Goal: Task Accomplishment & Management: Manage account settings

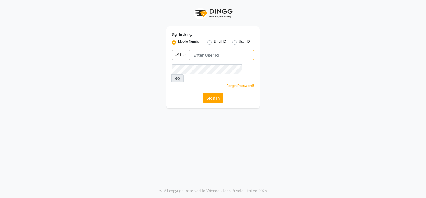
click at [217, 55] on input "Username" at bounding box center [222, 55] width 65 height 10
drag, startPoint x: 225, startPoint y: 56, endPoint x: 192, endPoint y: 51, distance: 32.9
click at [192, 51] on input "9922699190" at bounding box center [222, 55] width 65 height 10
type input "9922699190"
click at [216, 93] on button "Sign In" at bounding box center [213, 98] width 20 height 10
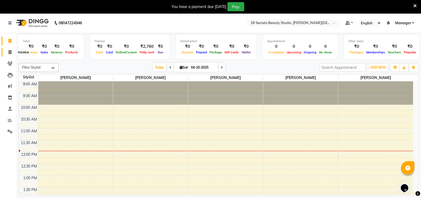
click at [9, 50] on icon at bounding box center [10, 52] width 3 height 4
select select "9057"
select select "service"
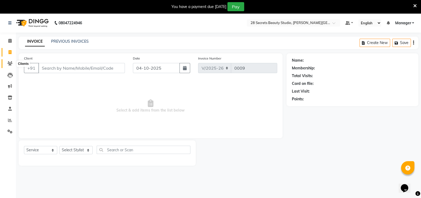
click at [11, 63] on icon at bounding box center [9, 63] width 5 height 4
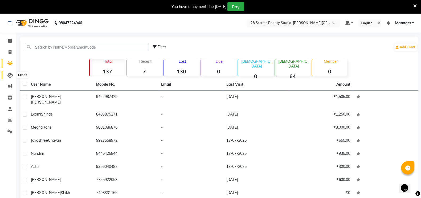
click at [10, 74] on icon at bounding box center [9, 74] width 5 height 5
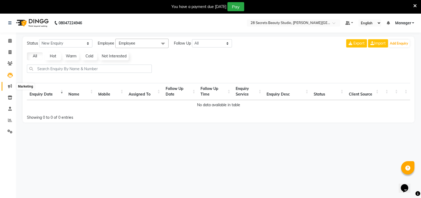
click at [12, 86] on icon at bounding box center [10, 86] width 4 height 4
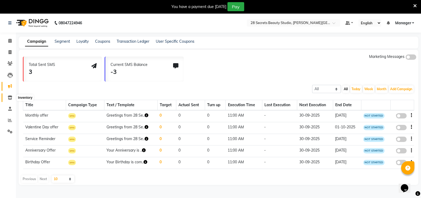
click at [9, 99] on icon at bounding box center [10, 97] width 5 height 4
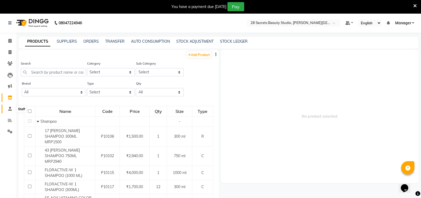
click at [10, 106] on icon at bounding box center [9, 108] width 3 height 4
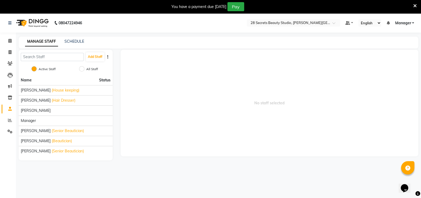
click at [57, 108] on div "[PERSON_NAME]" at bounding box center [66, 111] width 90 height 6
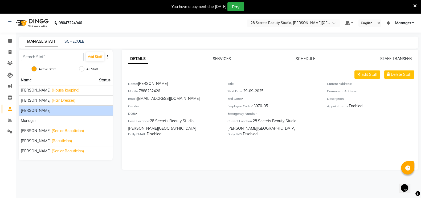
click at [368, 74] on span "Edit Staff" at bounding box center [370, 75] width 16 height 6
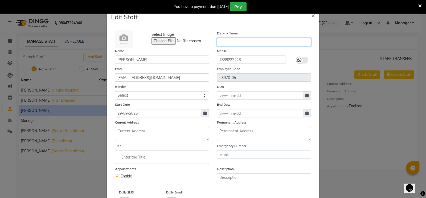
click at [239, 42] on input "text" at bounding box center [264, 42] width 94 height 8
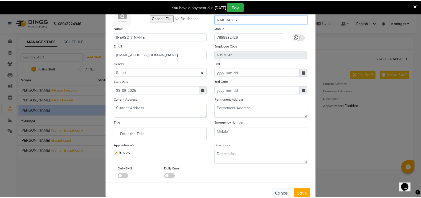
scroll to position [40, 0]
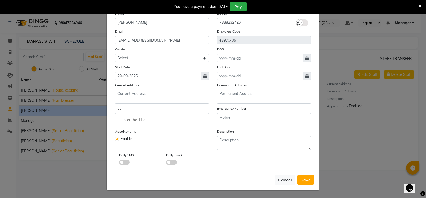
type input "NAIL ARTIST"
click at [302, 179] on span "Save" at bounding box center [306, 179] width 10 height 5
checkbox input "false"
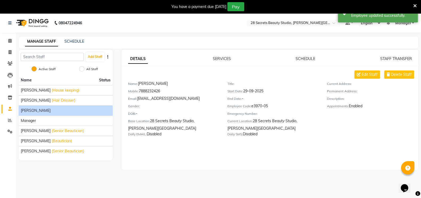
click at [64, 118] on div "Manager" at bounding box center [66, 121] width 90 height 6
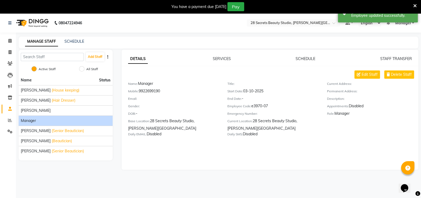
click at [59, 175] on main "MANAGE STAFF SCHEDULE Add Staff Active Staff All Staff Name Status [PERSON_NAME…" at bounding box center [218, 106] width 405 height 141
click at [68, 110] on div "[PERSON_NAME]" at bounding box center [66, 111] width 90 height 6
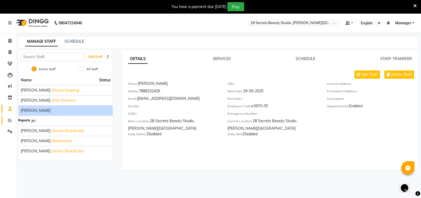
click at [11, 119] on icon at bounding box center [10, 120] width 4 height 4
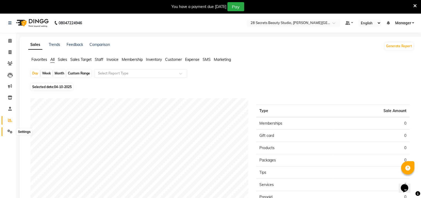
click at [10, 130] on icon at bounding box center [9, 131] width 5 height 4
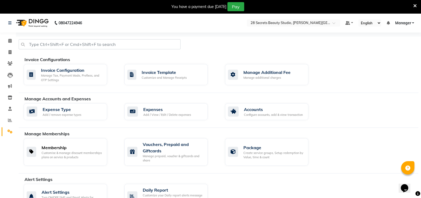
click at [71, 149] on div "Membership" at bounding box center [72, 147] width 61 height 6
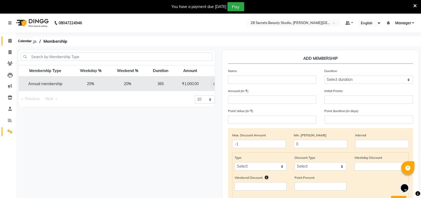
click at [9, 40] on icon at bounding box center [9, 41] width 3 height 4
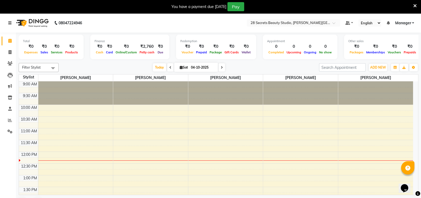
click at [10, 23] on icon at bounding box center [9, 23] width 3 height 4
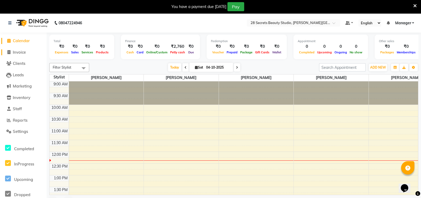
click at [13, 50] on span "Invoice" at bounding box center [19, 52] width 13 height 5
select select "service"
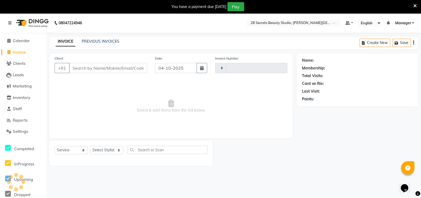
type input "0009"
select select "9057"
click at [21, 39] on span "Calendar" at bounding box center [21, 40] width 17 height 5
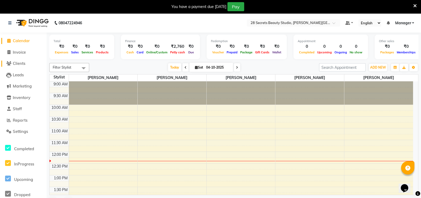
click at [11, 62] on icon at bounding box center [8, 63] width 5 height 4
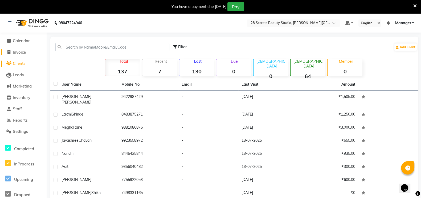
click at [19, 51] on span "Invoice" at bounding box center [19, 52] width 13 height 5
select select "service"
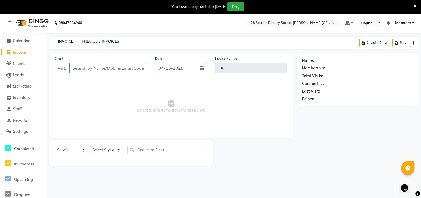
scroll to position [13, 0]
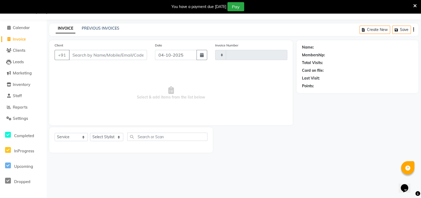
type input "0009"
select select "9057"
click at [104, 28] on link "PREVIOUS INVOICES" at bounding box center [101, 28] width 38 height 5
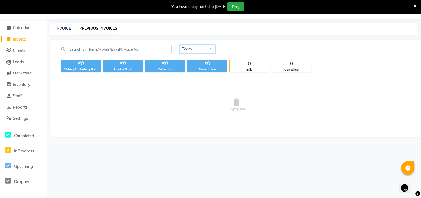
click at [198, 48] on select "[DATE] [DATE] Custom Range" at bounding box center [198, 49] width 36 height 8
select select "range"
click at [180, 45] on select "[DATE] [DATE] Custom Range" at bounding box center [198, 49] width 36 height 8
click at [236, 48] on input "04-10-2025" at bounding box center [240, 49] width 37 height 7
select select "10"
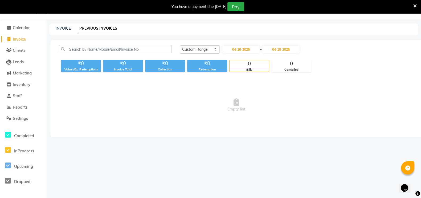
select select "2025"
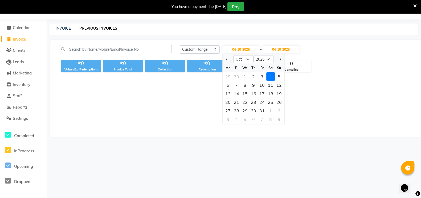
click at [226, 59] on span "Previous month" at bounding box center [227, 59] width 2 height 2
click at [226, 59] on button "Previous month" at bounding box center [227, 59] width 5 height 9
select select "6"
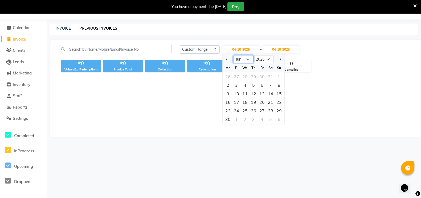
click at [247, 58] on select "Jan Feb Mar Apr May Jun [DATE] Aug Sep Oct Nov Dec" at bounding box center [243, 59] width 20 height 8
drag, startPoint x: 300, startPoint y: 99, endPoint x: 302, endPoint y: 93, distance: 6.7
click at [301, 97] on span "Empty list" at bounding box center [236, 104] width 355 height 53
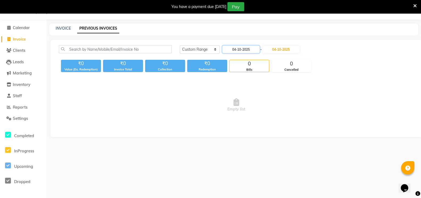
click at [243, 48] on input "04-10-2025" at bounding box center [240, 49] width 37 height 7
select select "10"
select select "2025"
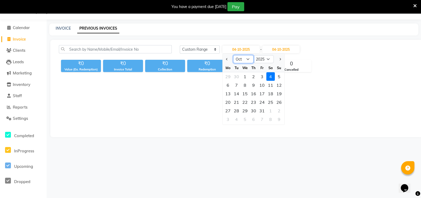
click at [248, 58] on select "Jan Feb Mar Apr May Jun [DATE] Aug Sep Oct Nov Dec" at bounding box center [243, 59] width 20 height 8
select select "7"
click at [233, 55] on select "Jan Feb Mar Apr May Jun [DATE] Aug Sep Oct Nov Dec" at bounding box center [243, 59] width 20 height 8
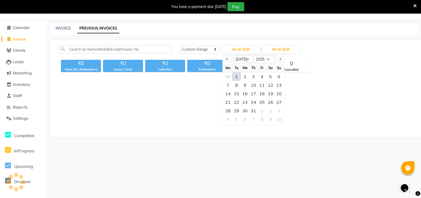
click at [238, 77] on div "1" at bounding box center [236, 76] width 9 height 9
type input "[DATE]"
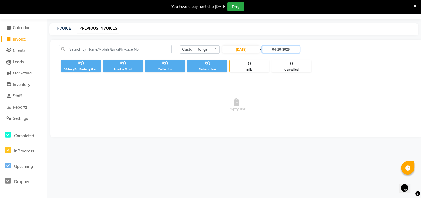
click at [291, 48] on input "04-10-2025" at bounding box center [280, 49] width 37 height 7
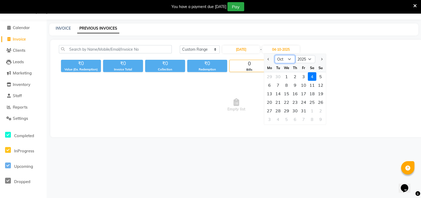
click at [289, 57] on select "[DATE] Aug Sep Oct Nov Dec" at bounding box center [285, 59] width 20 height 8
select select "7"
click at [275, 55] on select "[DATE] Aug Sep Oct Nov Dec" at bounding box center [285, 59] width 20 height 8
click at [293, 109] on div "31" at bounding box center [295, 110] width 9 height 9
type input "[DATE]"
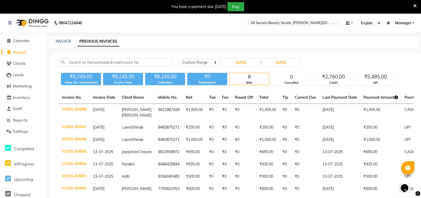
click at [9, 52] on icon at bounding box center [8, 52] width 3 height 4
select select "service"
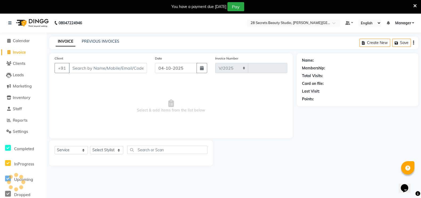
select select "9057"
type input "0009"
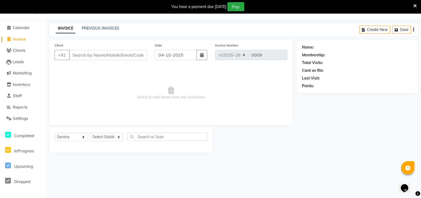
click at [204, 55] on button "button" at bounding box center [201, 55] width 11 height 10
select select "10"
select select "2025"
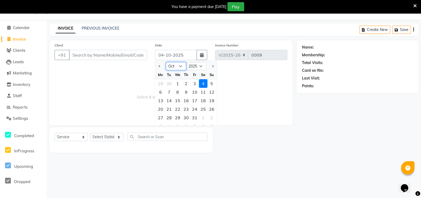
click at [178, 67] on select "Jan Feb Mar Apr May Jun [DATE] Aug Sep Oct Nov Dec" at bounding box center [176, 66] width 20 height 8
select select "7"
click at [166, 62] on select "Jan Feb Mar Apr May Jun [DATE] Aug Sep Oct Nov Dec" at bounding box center [176, 66] width 20 height 8
click at [195, 102] on div "18" at bounding box center [194, 100] width 9 height 9
type input "[DATE]"
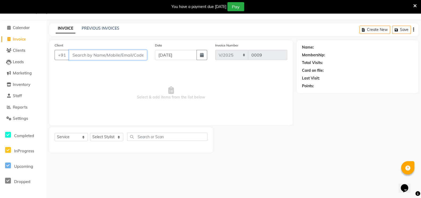
click at [74, 54] on input "Client" at bounding box center [108, 55] width 78 height 10
click at [76, 56] on input "Client" at bounding box center [108, 55] width 78 height 10
paste input "7798463336"
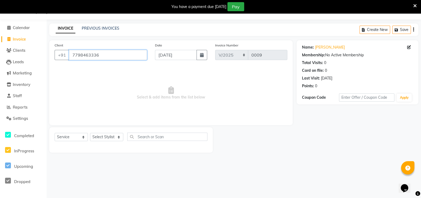
click at [116, 55] on input "7798463336" at bounding box center [108, 55] width 78 height 10
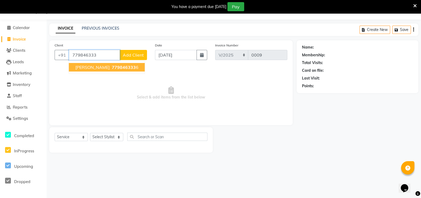
type input "7798463336"
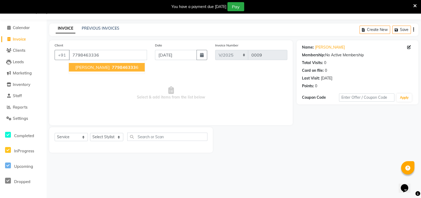
click at [111, 66] on ngb-highlight "779846333 6" at bounding box center [125, 66] width 28 height 5
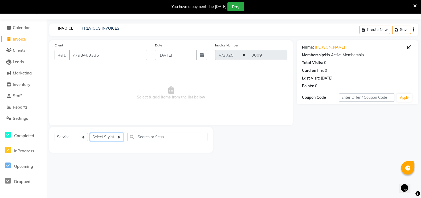
click at [109, 137] on select "Select Stylist [PERSON_NAME] Malaga [GEOGRAPHIC_DATA][PERSON_NAME] [PERSON_NAME…" at bounding box center [106, 137] width 33 height 8
click at [111, 135] on select "Select Stylist [PERSON_NAME] Malaga [GEOGRAPHIC_DATA][PERSON_NAME] [PERSON_NAME…" at bounding box center [106, 137] width 33 height 8
select select "93238"
click at [90, 133] on select "Select Stylist [PERSON_NAME] Malaga [GEOGRAPHIC_DATA][PERSON_NAME] [PERSON_NAME…" at bounding box center [106, 137] width 33 height 8
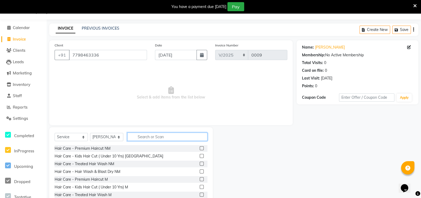
click at [142, 136] on input "text" at bounding box center [167, 136] width 80 height 8
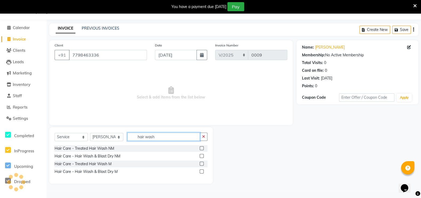
type input "hair wash"
click at [201, 146] on label at bounding box center [202, 148] width 4 height 4
click at [201, 146] on input "checkbox" at bounding box center [201, 147] width 3 height 3
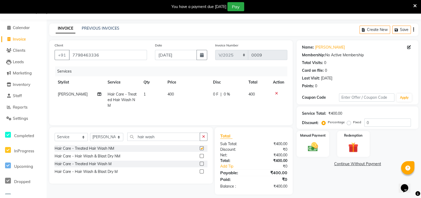
checkbox input "false"
click at [118, 136] on select "Select Stylist [PERSON_NAME] Malaga [GEOGRAPHIC_DATA][PERSON_NAME] [PERSON_NAME…" at bounding box center [106, 137] width 33 height 8
select select "93242"
click at [90, 134] on select "Select Stylist [PERSON_NAME] Malaga [GEOGRAPHIC_DATA][PERSON_NAME] [PERSON_NAME…" at bounding box center [106, 137] width 33 height 8
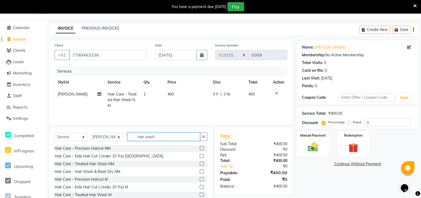
click at [179, 138] on input "hair wash" at bounding box center [163, 136] width 73 height 8
type input "h"
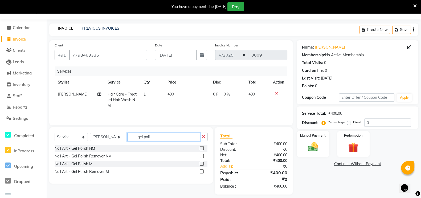
type input "gel poli"
click at [202, 148] on label at bounding box center [202, 148] width 4 height 4
click at [202, 148] on input "checkbox" at bounding box center [201, 147] width 3 height 3
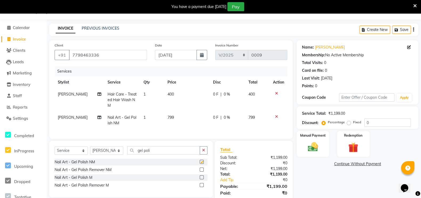
checkbox input "false"
click at [200, 171] on label at bounding box center [202, 169] width 4 height 4
click at [200, 171] on input "checkbox" at bounding box center [201, 169] width 3 height 3
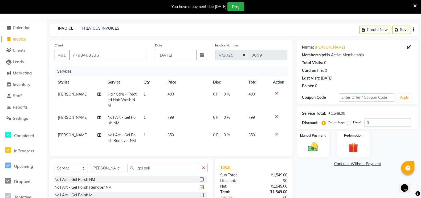
checkbox input "false"
click at [170, 171] on input "gel poli" at bounding box center [163, 167] width 73 height 8
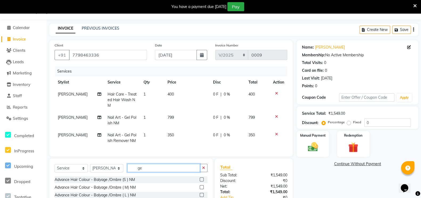
type input "g"
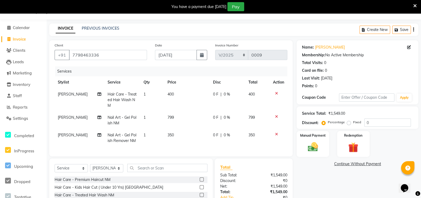
click at [172, 116] on span "799" at bounding box center [170, 117] width 6 height 5
select select "93242"
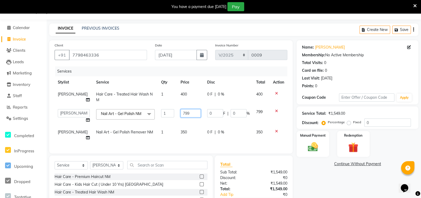
click at [186, 113] on input "799" at bounding box center [191, 113] width 20 height 8
type input "7"
type input "1150"
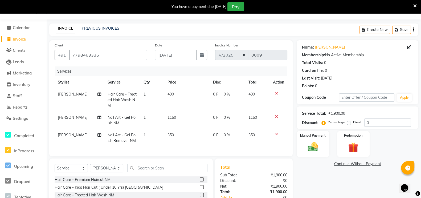
click at [220, 93] on div "0 F | 0 %" at bounding box center [227, 94] width 29 height 6
select select "93238"
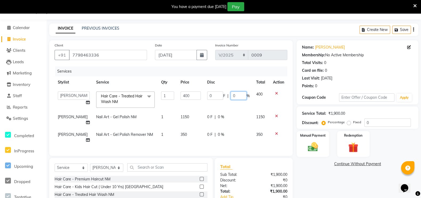
click at [238, 96] on input "0" at bounding box center [239, 95] width 16 height 8
type input "50"
click at [236, 123] on td "0 F | 0 %" at bounding box center [228, 120] width 49 height 18
select select "93242"
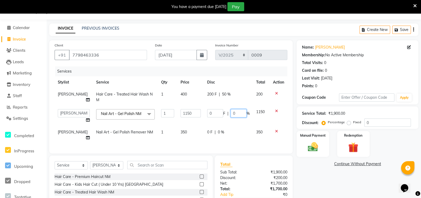
click at [235, 112] on input "0" at bounding box center [239, 113] width 16 height 8
type input "50"
click at [222, 132] on span "0 %" at bounding box center [221, 132] width 6 height 6
select select "93242"
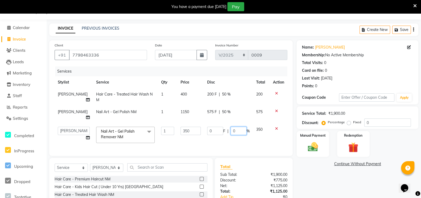
click at [237, 129] on input "0" at bounding box center [239, 130] width 16 height 8
type input "50"
click at [248, 143] on tr "[PERSON_NAME] Malaga [PERSON_NAME] [PERSON_NAME] Manager Pooja Kurangal [PERSON…" at bounding box center [171, 134] width 233 height 23
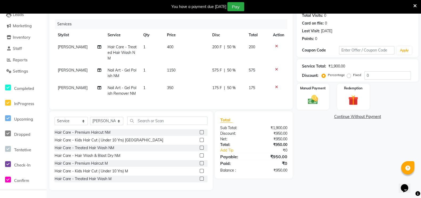
scroll to position [65, 0]
click at [174, 65] on td "1150" at bounding box center [186, 73] width 45 height 18
select select "93242"
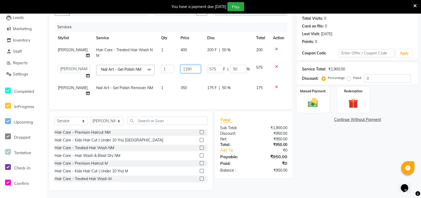
click at [187, 65] on input "1150" at bounding box center [191, 69] width 20 height 8
type input "1"
type input "1550"
click at [234, 95] on div "Services Stylist Service Qty Price Disc Total Action [PERSON_NAME] Hair Care - …" at bounding box center [171, 62] width 233 height 81
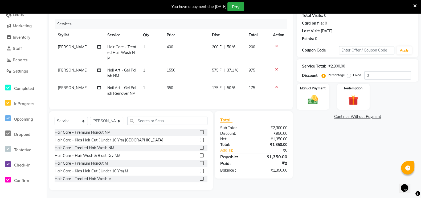
click at [232, 67] on span "37.1 %" at bounding box center [232, 70] width 11 height 6
select select "93242"
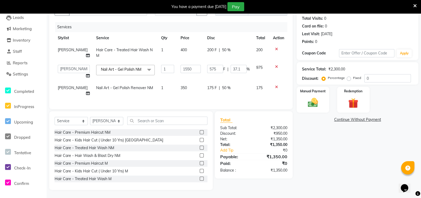
click at [247, 66] on span "%" at bounding box center [248, 69] width 3 height 6
click at [241, 65] on input "37.1" at bounding box center [239, 69] width 16 height 8
type input "3"
type input "50"
click at [239, 92] on td "175 F | 50 %" at bounding box center [228, 91] width 49 height 18
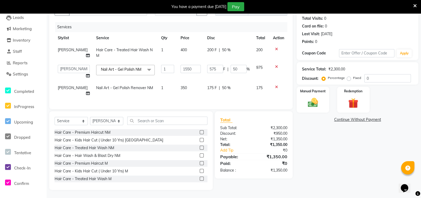
select select "93242"
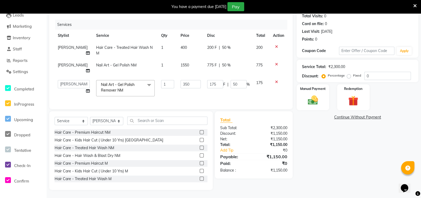
click at [313, 94] on img at bounding box center [313, 99] width 16 height 11
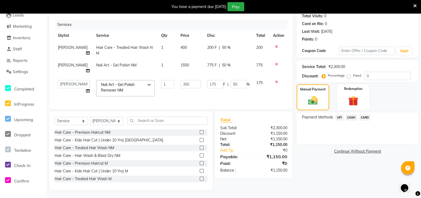
click at [339, 114] on span "UPI" at bounding box center [339, 117] width 8 height 6
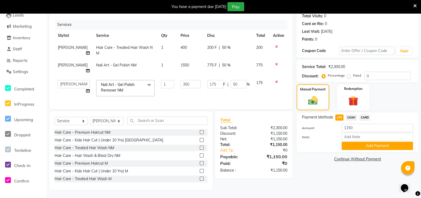
click at [364, 143] on button "Add Payment" at bounding box center [377, 145] width 71 height 8
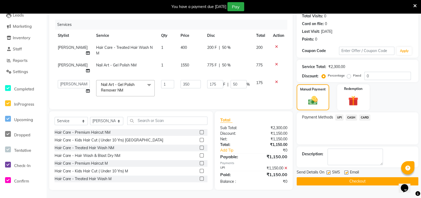
click at [326, 170] on label at bounding box center [328, 172] width 4 height 4
click at [326, 171] on input "checkbox" at bounding box center [327, 172] width 3 height 3
checkbox input "false"
click at [338, 177] on button "Checkout" at bounding box center [358, 181] width 122 height 8
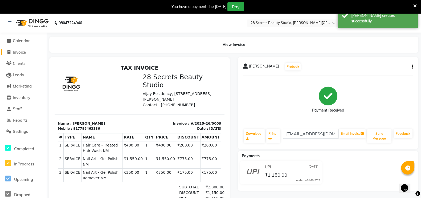
click at [10, 51] on icon at bounding box center [8, 52] width 3 height 4
select select "9057"
select select "service"
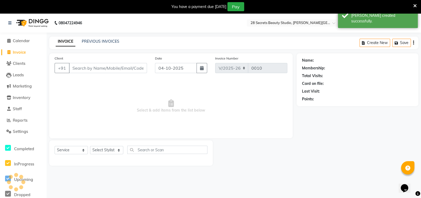
scroll to position [13, 0]
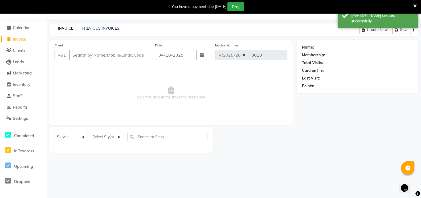
click at [84, 56] on input "Client" at bounding box center [108, 55] width 78 height 10
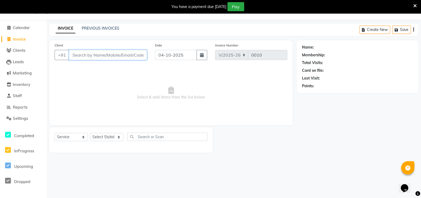
click at [112, 54] on input "Client" at bounding box center [108, 55] width 78 height 10
paste input "7083806036"
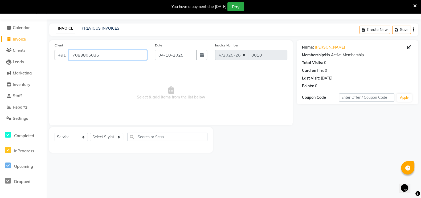
click at [113, 54] on input "7083806036" at bounding box center [108, 55] width 78 height 10
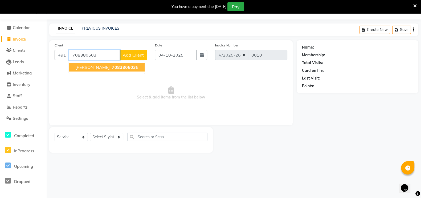
type input "7083806036"
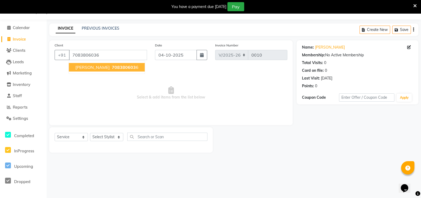
click at [132, 65] on button "[PERSON_NAME] 708380603 6" at bounding box center [107, 67] width 76 height 9
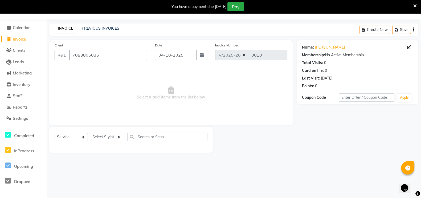
click at [200, 55] on icon "button" at bounding box center [202, 55] width 4 height 4
select select "10"
select select "2025"
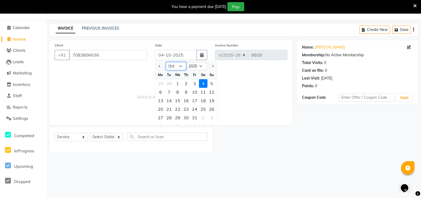
click at [180, 64] on select "Jan Feb Mar Apr May Jun [DATE] Aug Sep Oct Nov Dec" at bounding box center [176, 66] width 20 height 8
select select "7"
click at [166, 62] on select "Jan Feb Mar Apr May Jun [DATE] Aug Sep Oct Nov Dec" at bounding box center [176, 66] width 20 height 8
click at [196, 100] on div "18" at bounding box center [194, 100] width 9 height 9
type input "[DATE]"
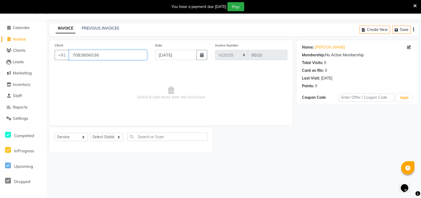
click at [112, 55] on input "7083806036" at bounding box center [108, 55] width 78 height 10
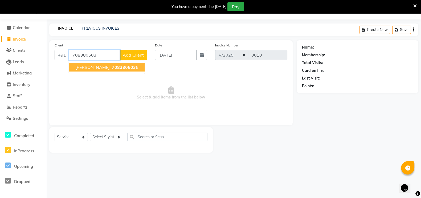
type input "7083806036"
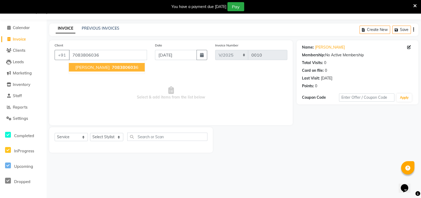
click at [117, 68] on span "708380603" at bounding box center [124, 66] width 24 height 5
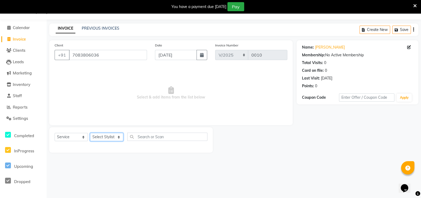
click at [115, 137] on select "Select Stylist [PERSON_NAME] Malaga [GEOGRAPHIC_DATA][PERSON_NAME] [PERSON_NAME…" at bounding box center [106, 137] width 33 height 8
select select "93238"
click at [90, 133] on select "Select Stylist [PERSON_NAME] Malaga [GEOGRAPHIC_DATA][PERSON_NAME] [PERSON_NAME…" at bounding box center [106, 137] width 33 height 8
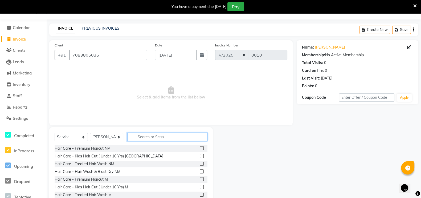
click at [147, 138] on input "text" at bounding box center [167, 136] width 80 height 8
type input "hair spa"
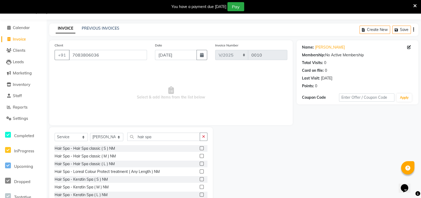
click at [200, 155] on label at bounding box center [202, 156] width 4 height 4
click at [200, 155] on input "checkbox" at bounding box center [201, 155] width 3 height 3
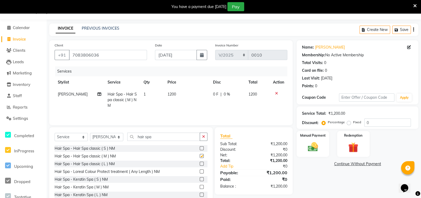
checkbox input "false"
click at [200, 164] on label at bounding box center [202, 163] width 4 height 4
click at [200, 164] on input "checkbox" at bounding box center [201, 163] width 3 height 3
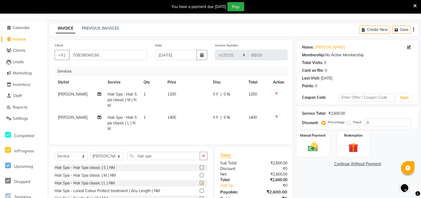
checkbox input "false"
click at [275, 93] on icon at bounding box center [276, 93] width 3 height 4
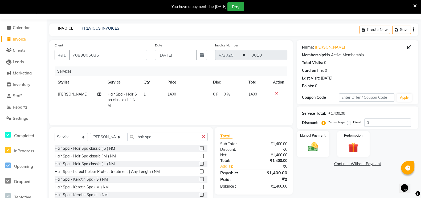
click at [200, 180] on label at bounding box center [202, 179] width 4 height 4
click at [200, 180] on input "checkbox" at bounding box center [201, 178] width 3 height 3
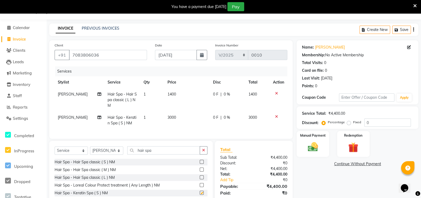
checkbox input "false"
click at [276, 93] on icon at bounding box center [276, 93] width 3 height 4
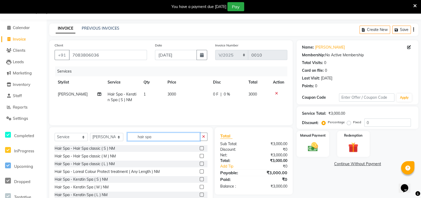
click at [157, 138] on input "hair spa" at bounding box center [163, 136] width 73 height 8
type input "h"
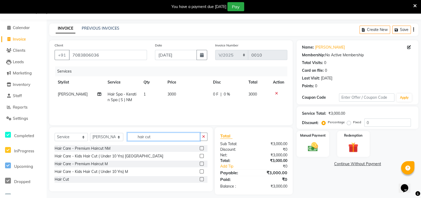
type input "hair cut"
click at [200, 148] on label at bounding box center [202, 148] width 4 height 4
click at [200, 148] on input "checkbox" at bounding box center [201, 147] width 3 height 3
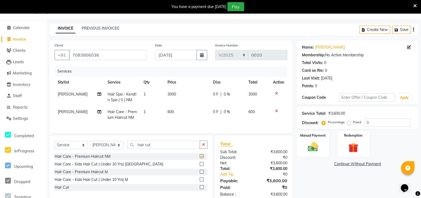
checkbox input "false"
click at [155, 148] on input "hair cut" at bounding box center [163, 144] width 73 height 8
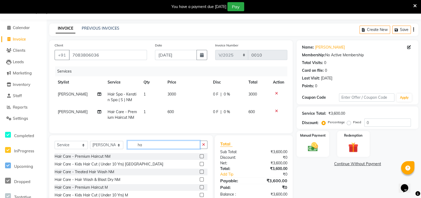
type input "h"
type input "anti"
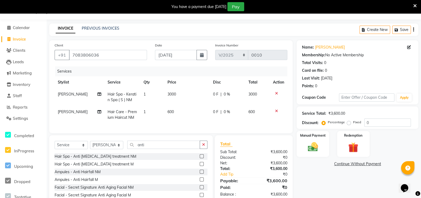
click at [200, 158] on label at bounding box center [202, 156] width 4 height 4
click at [200, 158] on input "checkbox" at bounding box center [201, 155] width 3 height 3
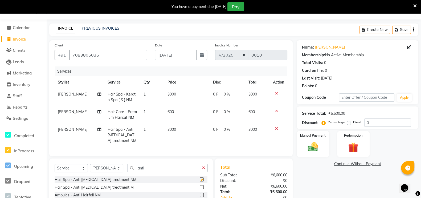
checkbox input "false"
click at [276, 128] on icon at bounding box center [276, 128] width 3 height 4
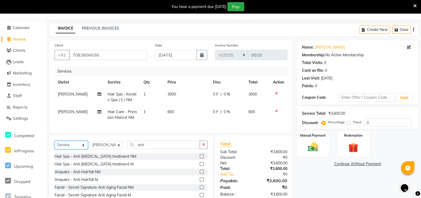
click at [83, 149] on select "Select Service Product Membership Package Voucher Prepaid Gift Card" at bounding box center [71, 145] width 33 height 8
select select "product"
click at [55, 146] on select "Select Service Product Membership Package Voucher Prepaid Gift Card" at bounding box center [71, 145] width 33 height 8
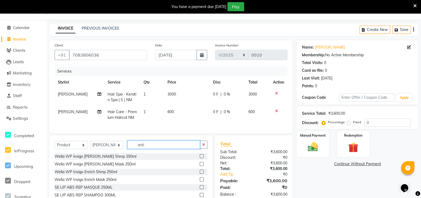
click at [152, 149] on input "anti" at bounding box center [163, 144] width 73 height 8
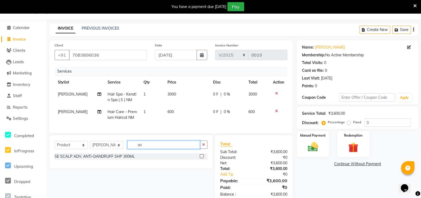
type input "a"
type input "ser"
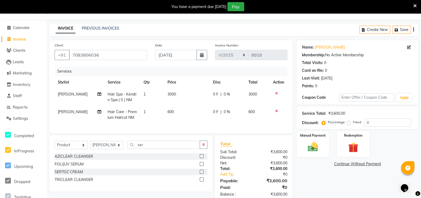
click at [201, 166] on label at bounding box center [202, 164] width 4 height 4
click at [201, 166] on input "checkbox" at bounding box center [201, 163] width 3 height 3
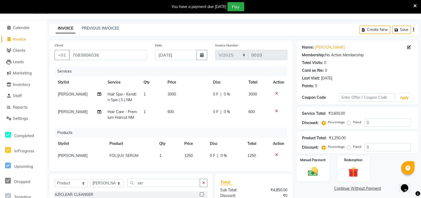
checkbox input "false"
click at [276, 154] on icon at bounding box center [276, 155] width 3 height 4
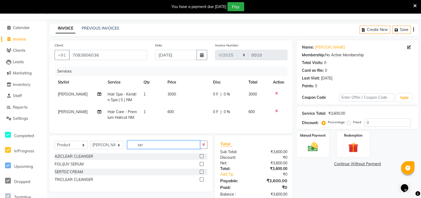
click at [174, 148] on input "ser" at bounding box center [163, 144] width 73 height 8
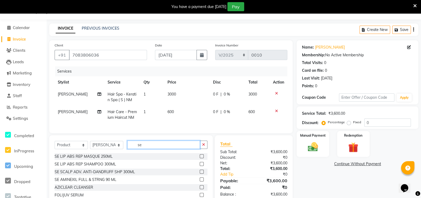
type input "s"
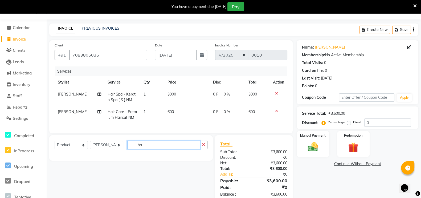
type input "h"
type input "ABH"
click at [9, 118] on icon at bounding box center [8, 118] width 5 height 4
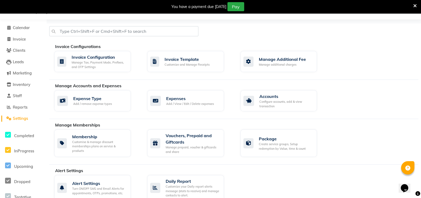
scroll to position [157, 0]
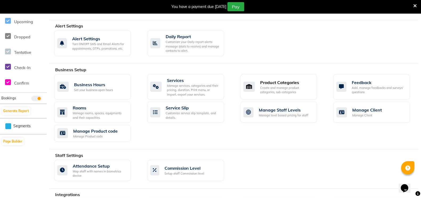
click at [278, 83] on div "Product Categories" at bounding box center [286, 82] width 52 height 6
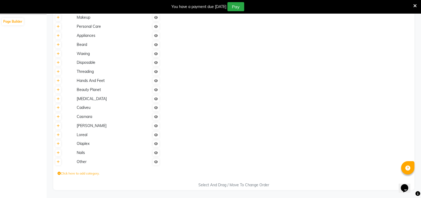
scroll to position [137, 0]
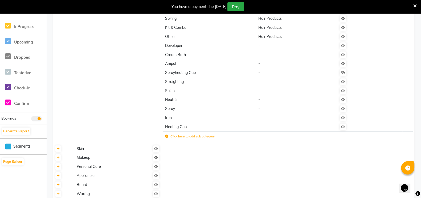
click at [177, 136] on label "Click here to add sub category" at bounding box center [190, 136] width 50 height 5
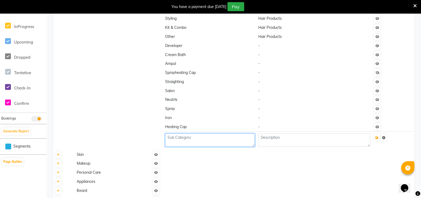
click at [180, 140] on textarea at bounding box center [210, 139] width 90 height 13
type textarea "ABH Serum"
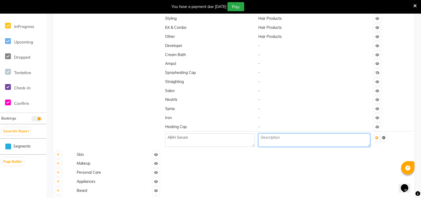
click at [290, 142] on textarea at bounding box center [314, 139] width 112 height 13
type textarea "Hair Product"
click at [378, 139] on icon "submit" at bounding box center [376, 137] width 3 height 3
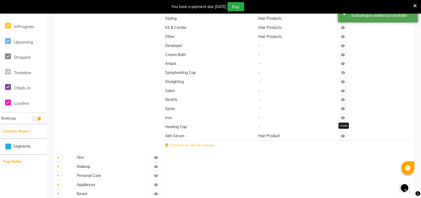
click at [343, 128] on div "Visible" at bounding box center [343, 125] width 10 height 6
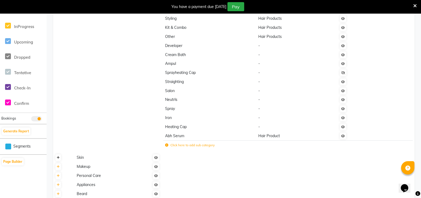
click at [59, 159] on icon at bounding box center [58, 157] width 3 height 3
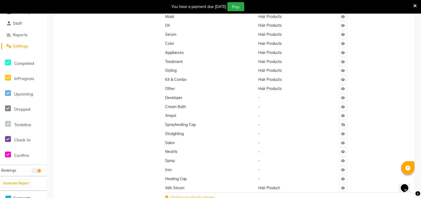
scroll to position [0, 0]
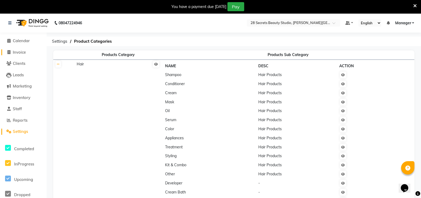
click at [6, 52] on span at bounding box center [9, 52] width 8 height 6
select select "9057"
select select "service"
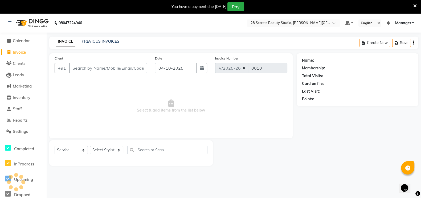
scroll to position [13, 0]
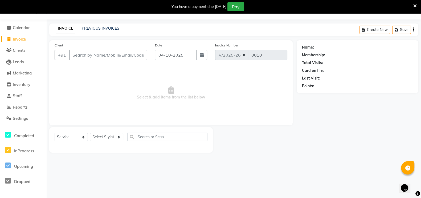
click at [199, 55] on button "button" at bounding box center [201, 55] width 11 height 10
select select "10"
select select "2025"
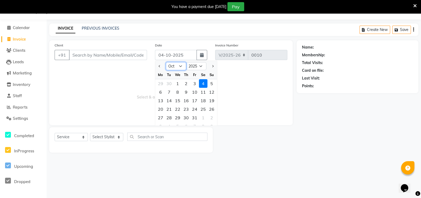
click at [182, 66] on select "Jan Feb Mar Apr May Jun [DATE] Aug Sep Oct Nov Dec" at bounding box center [176, 66] width 20 height 8
select select "7"
click at [166, 62] on select "Jan Feb Mar Apr May Jun [DATE] Aug Sep Oct Nov Dec" at bounding box center [176, 66] width 20 height 8
click at [194, 102] on div "18" at bounding box center [194, 100] width 9 height 9
type input "[DATE]"
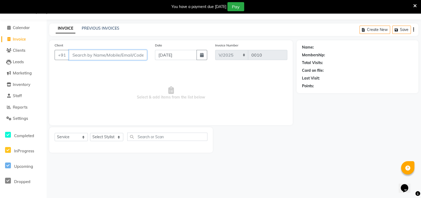
click at [118, 56] on input "Client" at bounding box center [108, 55] width 78 height 10
click at [118, 55] on input "Client" at bounding box center [108, 55] width 78 height 10
paste input "7083806036"
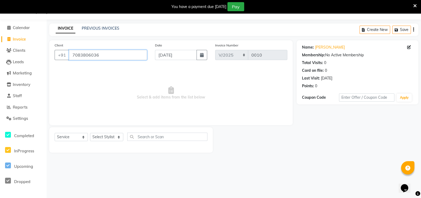
click at [118, 55] on input "7083806036" at bounding box center [108, 55] width 78 height 10
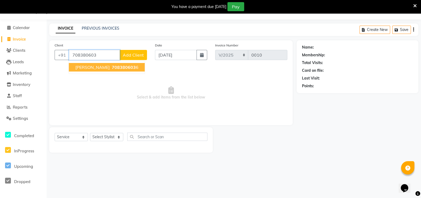
type input "7083806036"
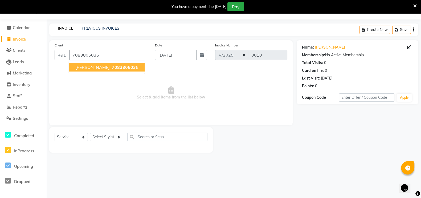
click at [119, 65] on span "708380603" at bounding box center [124, 66] width 24 height 5
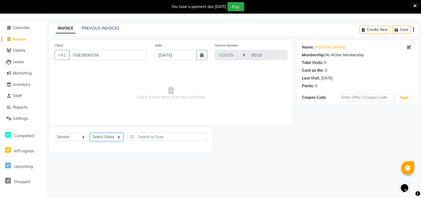
click at [113, 136] on select "Select Stylist [PERSON_NAME] Malaga [GEOGRAPHIC_DATA][PERSON_NAME] [PERSON_NAME…" at bounding box center [106, 137] width 33 height 8
select select "93238"
click at [90, 133] on select "Select Stylist [PERSON_NAME] Malaga [GEOGRAPHIC_DATA][PERSON_NAME] [PERSON_NAME…" at bounding box center [106, 137] width 33 height 8
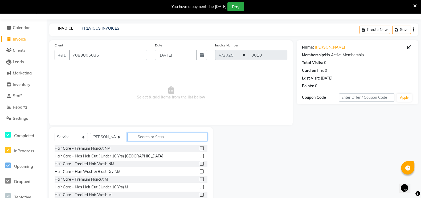
click at [139, 134] on input "text" at bounding box center [167, 136] width 80 height 8
type input "h"
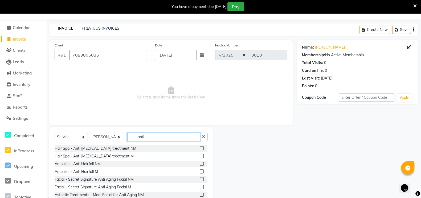
type input "anti"
click at [200, 148] on label at bounding box center [202, 148] width 4 height 4
click at [200, 148] on input "checkbox" at bounding box center [201, 147] width 3 height 3
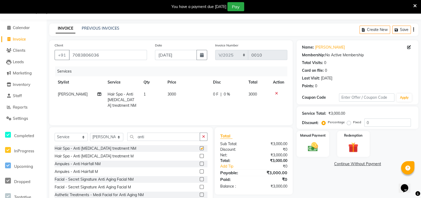
checkbox input "false"
click at [157, 134] on input "anti" at bounding box center [163, 136] width 73 height 8
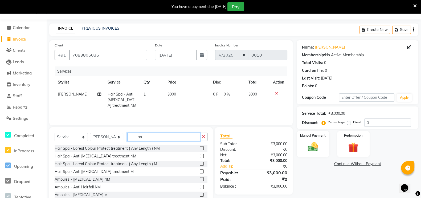
type input "a"
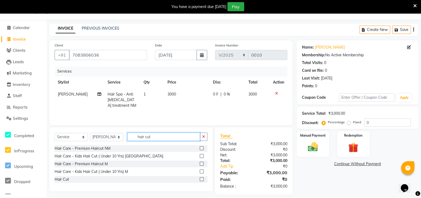
type input "hair cut"
click at [201, 148] on label at bounding box center [202, 148] width 4 height 4
click at [201, 148] on input "checkbox" at bounding box center [201, 147] width 3 height 3
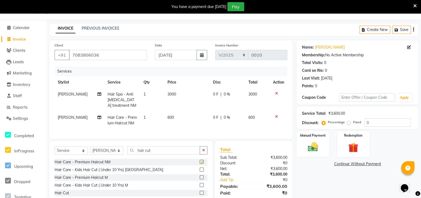
checkbox input "false"
click at [168, 154] on input "hair cut" at bounding box center [163, 150] width 73 height 8
type input "h"
click at [80, 154] on select "Select Service Product Membership Package Voucher Prepaid Gift Card" at bounding box center [71, 150] width 33 height 8
select select "product"
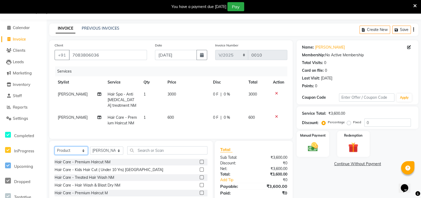
click at [55, 151] on select "Select Service Product Membership Package Voucher Prepaid Gift Card" at bounding box center [71, 150] width 33 height 8
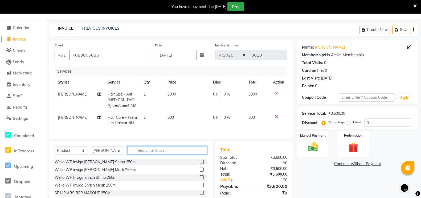
click at [137, 153] on input "text" at bounding box center [167, 150] width 80 height 8
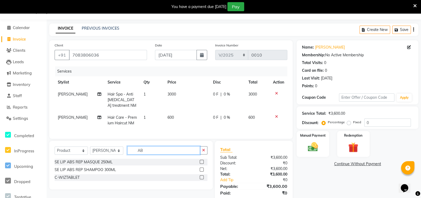
type input "A"
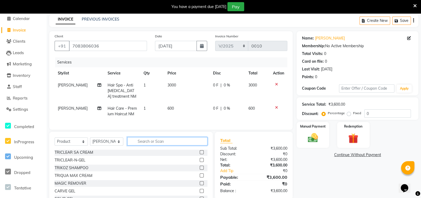
scroll to position [40, 0]
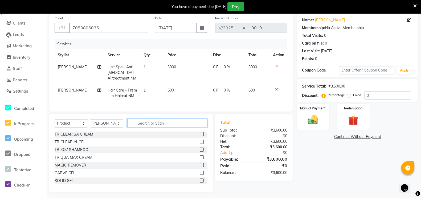
click at [147, 127] on input "text" at bounding box center [167, 123] width 80 height 8
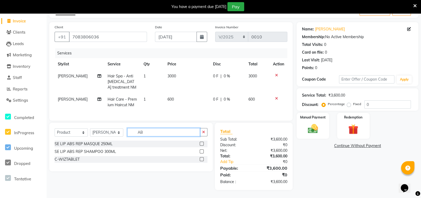
scroll to position [0, 0]
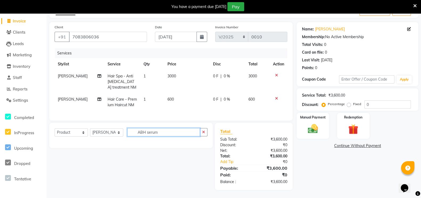
type input "ABH serum"
click at [102, 143] on div "Select Service Product Membership Package Voucher Prepaid Gift Card Select Styl…" at bounding box center [130, 134] width 163 height 25
click at [205, 133] on button "button" at bounding box center [204, 132] width 8 height 8
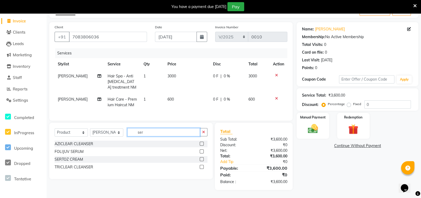
type input "ser"
click at [18, 97] on span "Settings" at bounding box center [20, 99] width 15 height 5
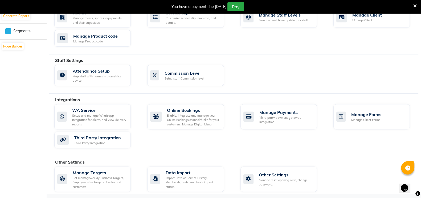
scroll to position [108, 0]
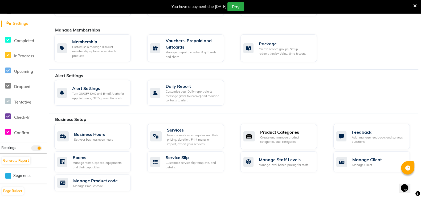
click at [278, 140] on div "Create and manage product categories, sub-categories" at bounding box center [286, 139] width 52 height 9
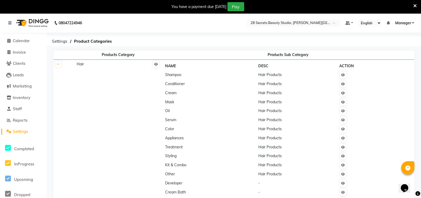
click at [23, 132] on span "Settings" at bounding box center [20, 131] width 15 height 5
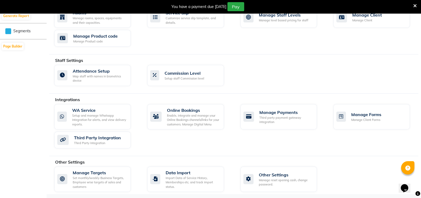
scroll to position [108, 0]
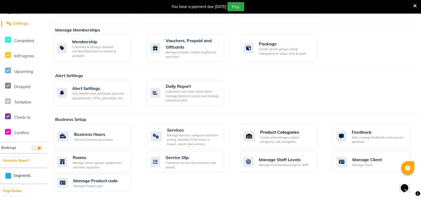
click at [277, 139] on div "Create and manage product categories, sub-categories" at bounding box center [286, 139] width 52 height 9
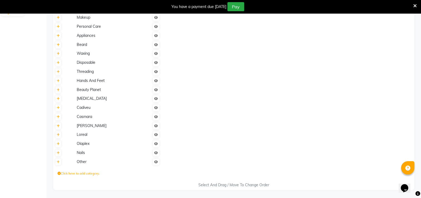
scroll to position [290, 0]
click at [247, 123] on td at bounding box center [288, 125] width 253 height 9
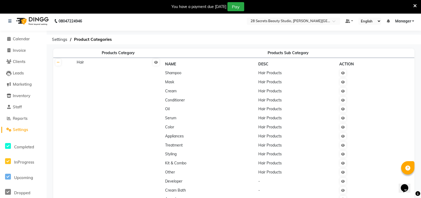
scroll to position [146, 0]
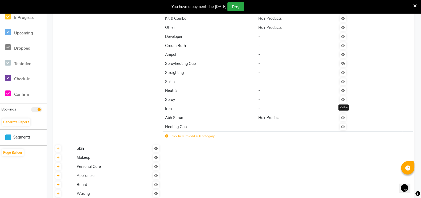
click at [343, 119] on icon at bounding box center [343, 117] width 4 height 3
click at [344, 119] on icon at bounding box center [343, 117] width 4 height 3
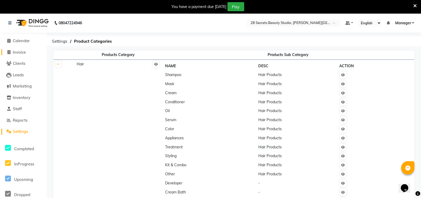
click at [21, 51] on span "Invoice" at bounding box center [19, 52] width 13 height 5
select select "9057"
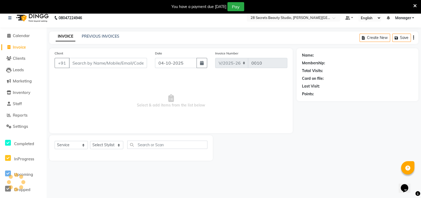
scroll to position [13, 0]
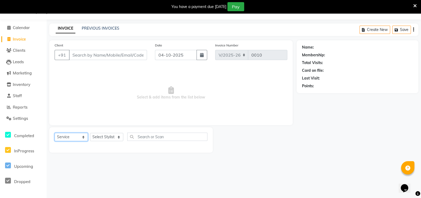
click at [83, 139] on select "Select Service Product Membership Package Voucher Prepaid Gift Card" at bounding box center [71, 137] width 33 height 8
select select "product"
click at [55, 133] on select "Select Service Product Membership Package Voucher Prepaid Gift Card" at bounding box center [71, 137] width 33 height 8
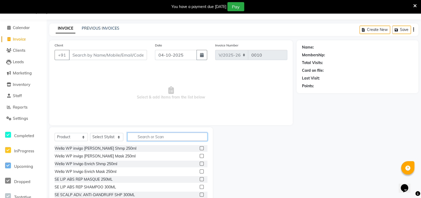
click at [145, 137] on input "text" at bounding box center [167, 136] width 80 height 8
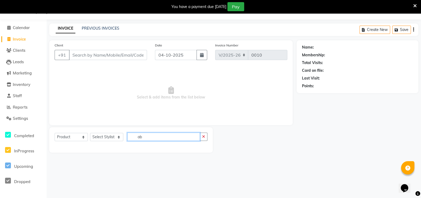
type input "a"
type input "serum"
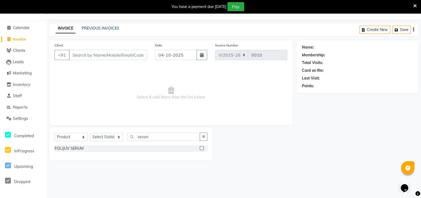
click at [206, 135] on button "button" at bounding box center [204, 136] width 8 height 8
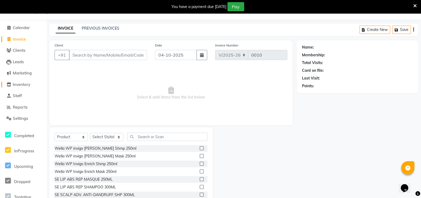
click at [25, 84] on span "Inventory" at bounding box center [22, 84] width 18 height 5
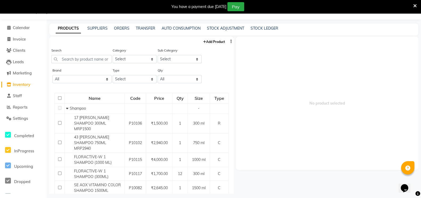
click at [206, 39] on link "Add Product" at bounding box center [214, 41] width 24 height 7
select select "true"
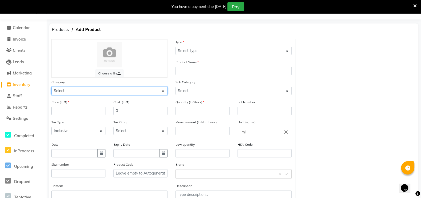
click at [105, 92] on select "Select Hair Skin Makeup Personal Care Appliances [PERSON_NAME] Waxing Disposabl…" at bounding box center [109, 91] width 116 height 8
select select "1835301100"
click at [51, 87] on select "Select Hair Skin Makeup Personal Care Appliances [PERSON_NAME] Waxing Disposabl…" at bounding box center [109, 91] width 116 height 8
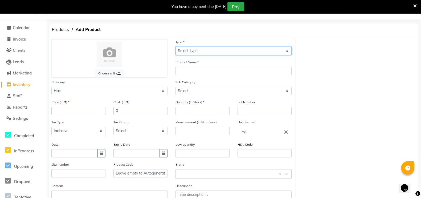
click at [218, 51] on select "Select Type Both Retail Consumable" at bounding box center [233, 51] width 116 height 8
select select "B"
click at [175, 47] on select "Select Type Both Retail Consumable" at bounding box center [233, 51] width 116 height 8
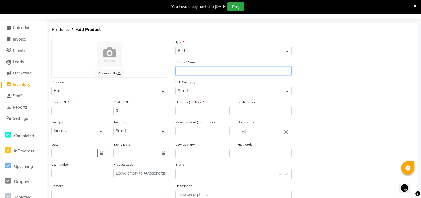
click at [192, 72] on input "text" at bounding box center [233, 71] width 116 height 8
type input "ABH Serum"
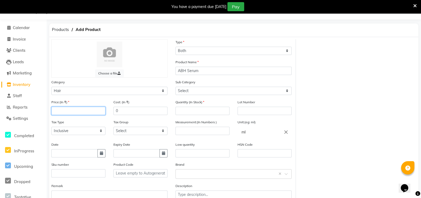
click at [67, 110] on input "number" at bounding box center [78, 110] width 54 height 8
type input "3"
type input "390"
click at [121, 110] on input "0" at bounding box center [140, 110] width 54 height 8
click at [130, 111] on input "0390" at bounding box center [140, 110] width 54 height 8
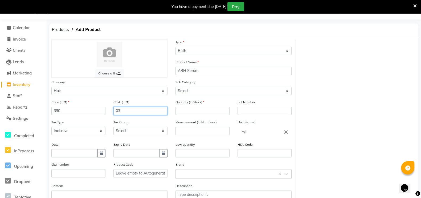
type input "0"
click at [189, 110] on input "number" at bounding box center [202, 110] width 54 height 8
type input "3"
click at [196, 131] on input "number" at bounding box center [202, 130] width 54 height 8
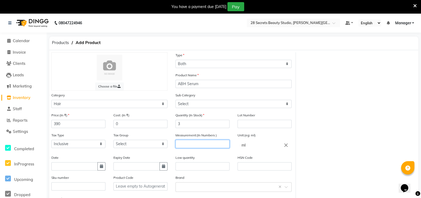
click at [183, 144] on input "number" at bounding box center [202, 144] width 54 height 8
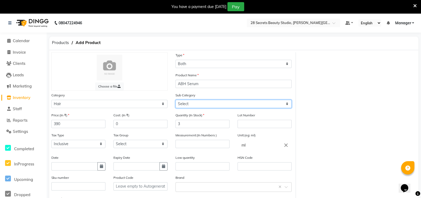
click at [285, 105] on select "Select Shampoo Mask Cream Conditioner Oil Serum Color Appliances Treatment Styl…" at bounding box center [233, 104] width 116 height 8
select select "1835301106"
click at [175, 100] on select "Select Shampoo Mask Cream Conditioner Oil Serum Color Appliances Treatment Styl…" at bounding box center [233, 104] width 116 height 8
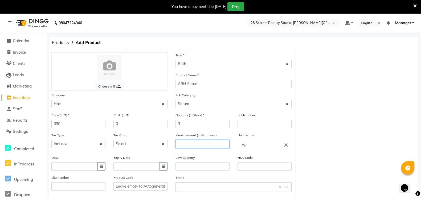
click at [195, 141] on input "number" at bounding box center [202, 144] width 54 height 8
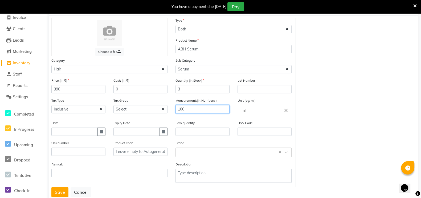
scroll to position [52, 0]
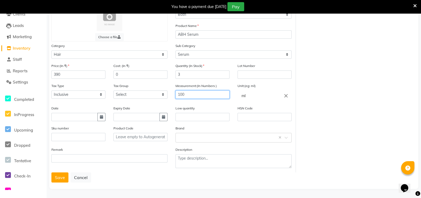
type input "100"
click at [63, 177] on button "Save" at bounding box center [59, 177] width 17 height 10
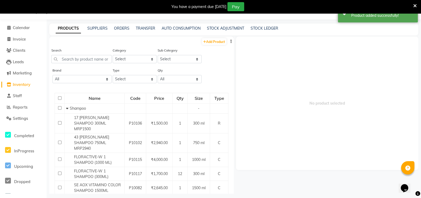
scroll to position [17, 0]
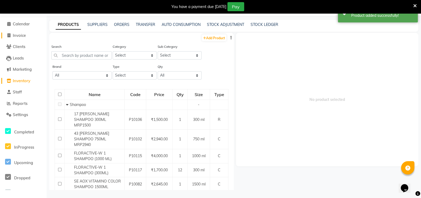
click at [9, 32] on span at bounding box center [9, 35] width 8 height 6
select select "service"
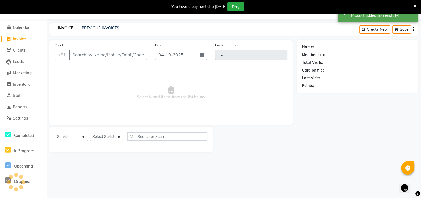
scroll to position [13, 0]
type input "0010"
select select "9057"
click at [204, 56] on button "button" at bounding box center [201, 55] width 11 height 10
select select "10"
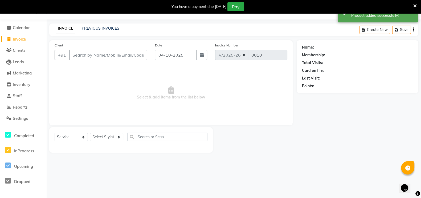
select select "2025"
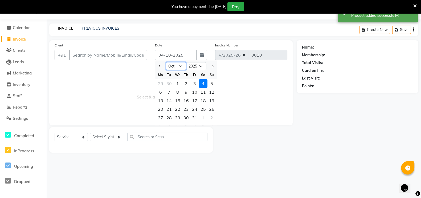
click at [182, 66] on select "Jan Feb Mar Apr May Jun [DATE] Aug Sep Oct Nov Dec" at bounding box center [176, 66] width 20 height 8
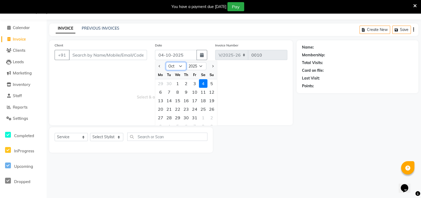
select select "7"
click at [166, 62] on select "Jan Feb Mar Apr May Jun [DATE] Aug Sep Oct Nov Dec" at bounding box center [176, 66] width 20 height 8
click at [194, 99] on div "18" at bounding box center [194, 100] width 9 height 9
type input "[DATE]"
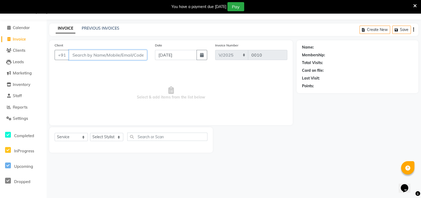
click at [121, 56] on input "Client" at bounding box center [108, 55] width 78 height 10
click at [103, 53] on input "Client" at bounding box center [108, 55] width 78 height 10
paste input "7083806036"
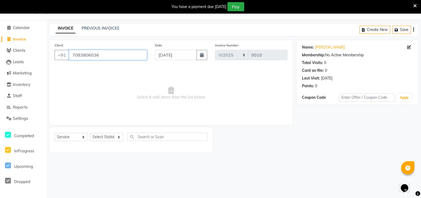
click at [103, 53] on input "7083806036" at bounding box center [108, 55] width 78 height 10
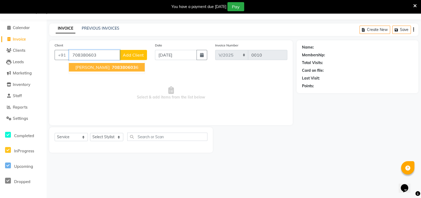
type input "7083806036"
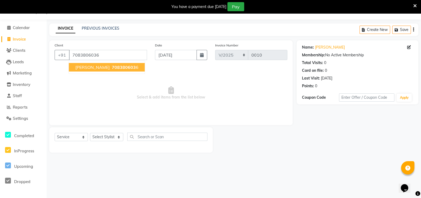
click at [112, 69] on span "708380603" at bounding box center [124, 66] width 24 height 5
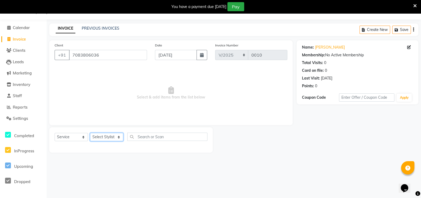
click at [118, 138] on select "Select Stylist [PERSON_NAME] Malaga [GEOGRAPHIC_DATA][PERSON_NAME] [PERSON_NAME…" at bounding box center [106, 137] width 33 height 8
select select "93238"
click at [90, 133] on select "Select Stylist [PERSON_NAME] Malaga [GEOGRAPHIC_DATA][PERSON_NAME] [PERSON_NAME…" at bounding box center [106, 137] width 33 height 8
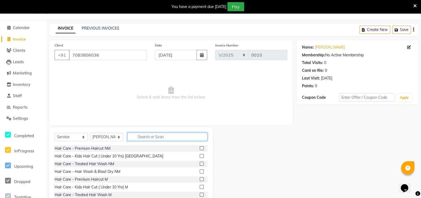
click at [145, 134] on input "text" at bounding box center [167, 136] width 80 height 8
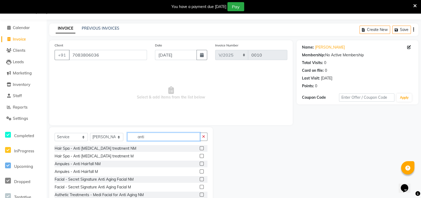
type input "anti"
click at [200, 148] on label at bounding box center [202, 148] width 4 height 4
click at [200, 148] on input "checkbox" at bounding box center [201, 147] width 3 height 3
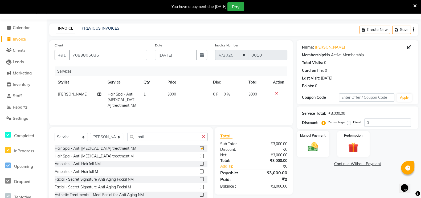
checkbox input "false"
click at [157, 138] on input "anti" at bounding box center [163, 136] width 73 height 8
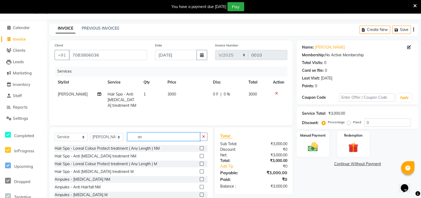
type input "a"
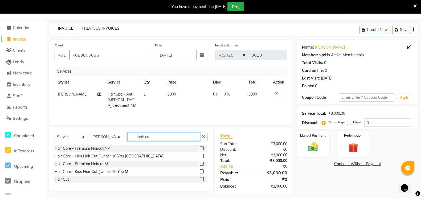
type input "hair cu"
click at [203, 148] on label at bounding box center [202, 148] width 4 height 4
click at [203, 148] on input "checkbox" at bounding box center [201, 147] width 3 height 3
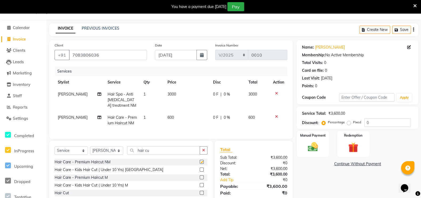
checkbox input "false"
click at [160, 154] on input "hair cu" at bounding box center [163, 150] width 73 height 8
click at [81, 154] on select "Select Service Product Membership Package Voucher Prepaid Gift Card" at bounding box center [71, 150] width 33 height 8
select select "product"
click at [55, 151] on select "Select Service Product Membership Package Voucher Prepaid Gift Card" at bounding box center [71, 150] width 33 height 8
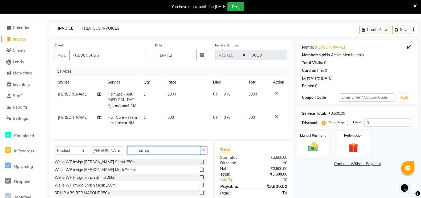
click at [157, 154] on input "hair cu" at bounding box center [163, 150] width 73 height 8
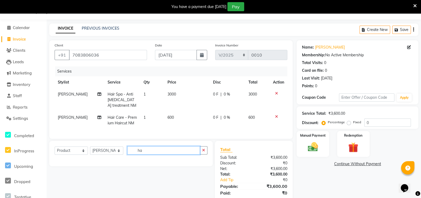
type input "h"
type input "abh"
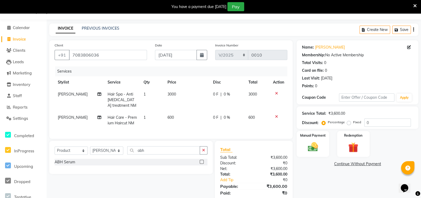
click at [202, 163] on label at bounding box center [202, 161] width 4 height 4
click at [202, 163] on input "checkbox" at bounding box center [201, 161] width 3 height 3
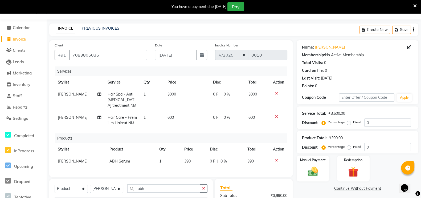
checkbox input "false"
click at [226, 94] on span "0 %" at bounding box center [227, 94] width 6 height 6
select select "93238"
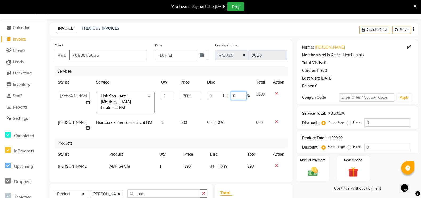
click at [233, 95] on input "0" at bounding box center [239, 95] width 16 height 8
type input "50"
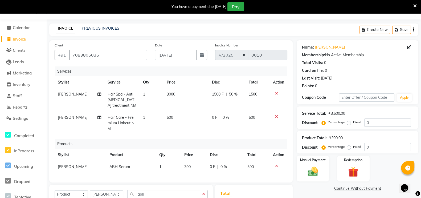
click at [219, 117] on div "0 F | 0 %" at bounding box center [227, 117] width 30 height 6
select select "93238"
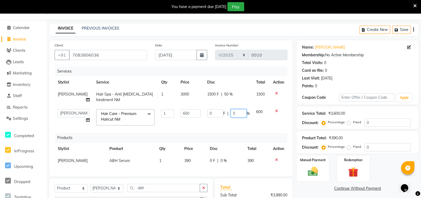
click at [234, 114] on input "0" at bounding box center [239, 113] width 16 height 8
type input "50"
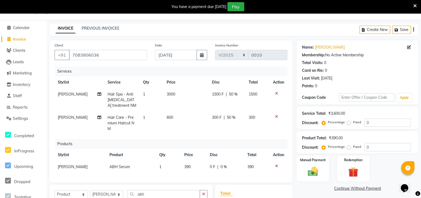
click at [234, 139] on div "Products" at bounding box center [173, 144] width 236 height 10
click at [175, 116] on td "600" at bounding box center [185, 122] width 45 height 23
select select "93238"
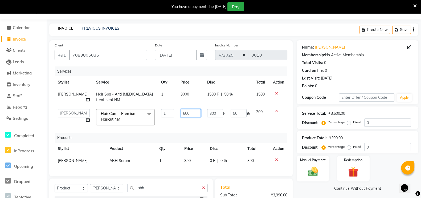
click at [186, 114] on input "600" at bounding box center [191, 113] width 20 height 8
type input "6"
type input "450"
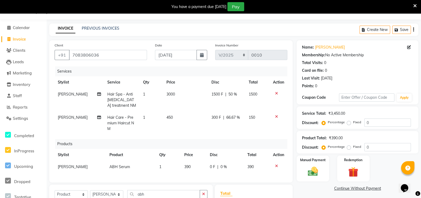
click at [232, 130] on div "Services Stylist Service Qty Price Disc Total Action [PERSON_NAME] Hair Spa - A…" at bounding box center [171, 121] width 233 height 110
click at [237, 117] on span "66.67 %" at bounding box center [233, 117] width 14 height 6
select select "93238"
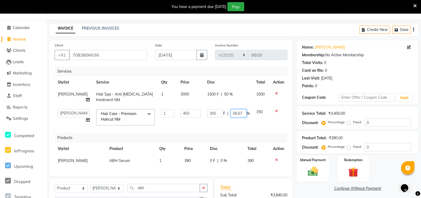
click at [241, 112] on input "66.67" at bounding box center [239, 113] width 16 height 8
type input "6"
type input "50"
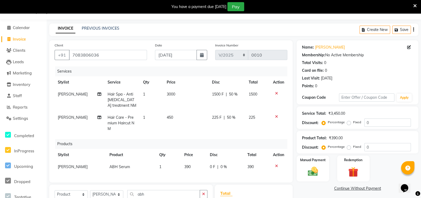
click at [235, 149] on th "Disc" at bounding box center [226, 155] width 38 height 12
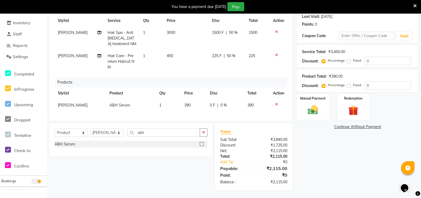
scroll to position [0, 0]
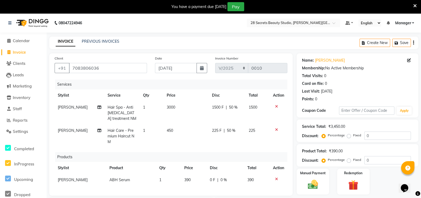
click at [321, 182] on img at bounding box center [313, 183] width 16 height 11
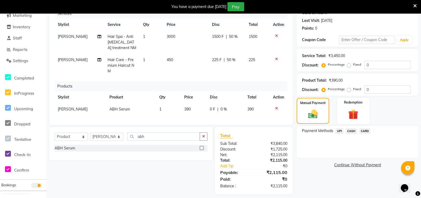
scroll to position [75, 0]
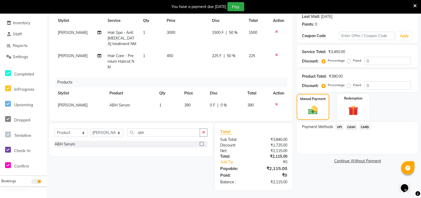
click at [339, 126] on span "UPI" at bounding box center [339, 127] width 8 height 6
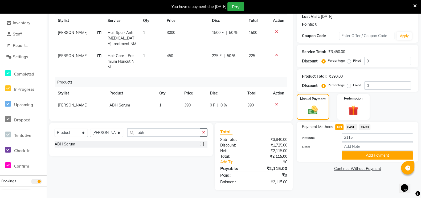
click at [374, 155] on button "Add Payment" at bounding box center [377, 155] width 71 height 8
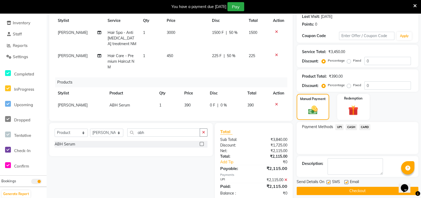
click at [329, 182] on label at bounding box center [328, 182] width 4 height 4
click at [329, 182] on input "checkbox" at bounding box center [327, 181] width 3 height 3
checkbox input "false"
click at [342, 189] on button "Checkout" at bounding box center [358, 190] width 122 height 8
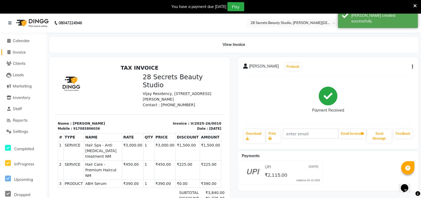
click at [9, 51] on icon at bounding box center [8, 52] width 3 height 4
select select "service"
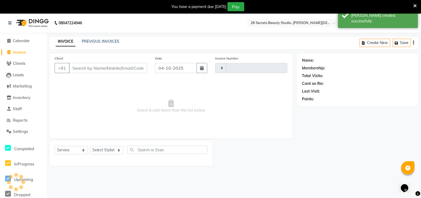
scroll to position [13, 0]
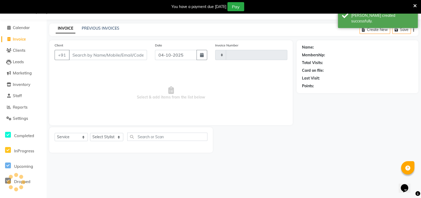
type input "0011"
select select "9057"
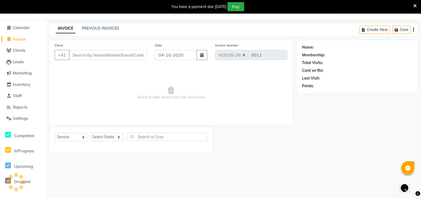
click at [201, 53] on icon "button" at bounding box center [202, 55] width 4 height 4
select select "10"
select select "2025"
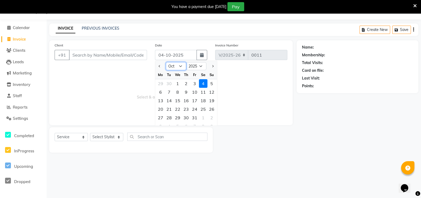
click at [182, 66] on select "Jan Feb Mar Apr May Jun [DATE] Aug Sep Oct Nov Dec" at bounding box center [176, 66] width 20 height 8
select select "7"
click at [166, 62] on select "Jan Feb Mar Apr May Jun [DATE] Aug Sep Oct Nov Dec" at bounding box center [176, 66] width 20 height 8
click at [206, 99] on div "19" at bounding box center [203, 100] width 9 height 9
type input "[DATE]"
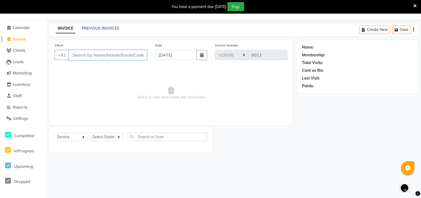
click at [112, 55] on input "Client" at bounding box center [108, 55] width 78 height 10
paste input "9372907152"
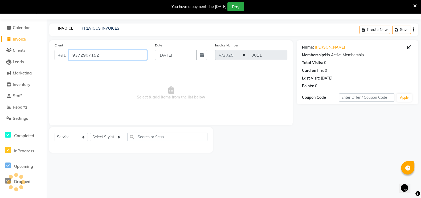
click at [112, 55] on input "9372907152" at bounding box center [108, 55] width 78 height 10
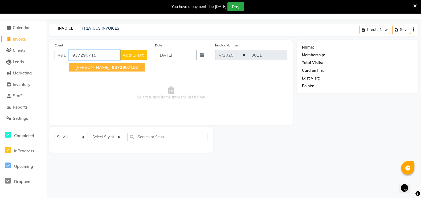
type input "9372907152"
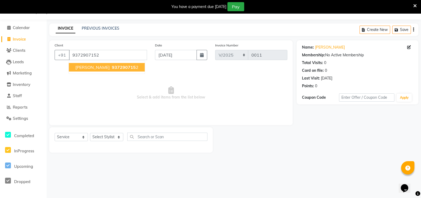
click at [122, 68] on span "937290715" at bounding box center [124, 66] width 24 height 5
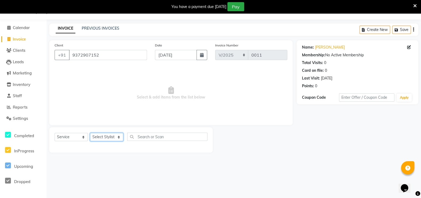
click at [120, 135] on select "Select Stylist [PERSON_NAME] Malaga [GEOGRAPHIC_DATA][PERSON_NAME] [PERSON_NAME…" at bounding box center [106, 137] width 33 height 8
select select "93239"
click at [90, 133] on select "Select Stylist [PERSON_NAME] Malaga [GEOGRAPHIC_DATA][PERSON_NAME] [PERSON_NAME…" at bounding box center [106, 137] width 33 height 8
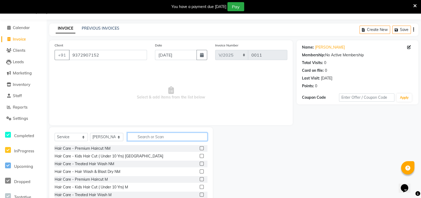
click at [146, 134] on input "text" at bounding box center [167, 136] width 80 height 8
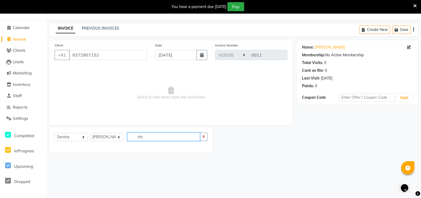
type input "tric"
click at [83, 136] on select "Select Service Product Membership Package Voucher Prepaid Gift Card" at bounding box center [71, 137] width 33 height 8
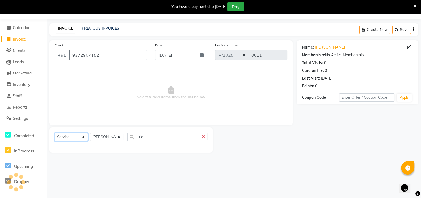
select select "product"
click at [55, 133] on select "Select Service Product Membership Package Voucher Prepaid Gift Card" at bounding box center [71, 137] width 33 height 8
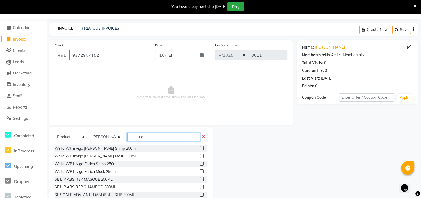
click at [157, 135] on input "tric" at bounding box center [163, 136] width 73 height 8
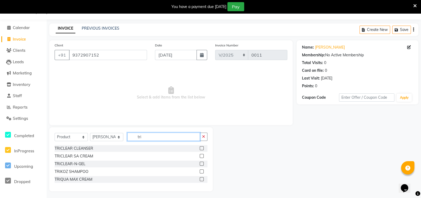
type input "tri"
click at [202, 154] on label at bounding box center [202, 156] width 4 height 4
click at [202, 154] on input "checkbox" at bounding box center [201, 155] width 3 height 3
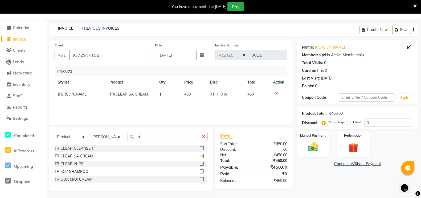
checkbox input "false"
click at [147, 135] on input "tri" at bounding box center [163, 136] width 73 height 8
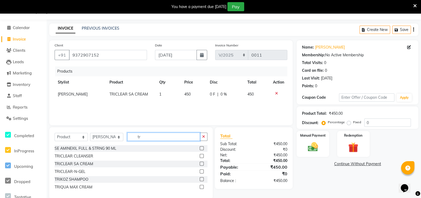
type input "t"
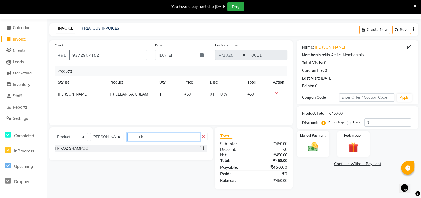
type input "trik"
click at [201, 147] on label at bounding box center [202, 148] width 4 height 4
click at [201, 147] on input "checkbox" at bounding box center [201, 147] width 3 height 3
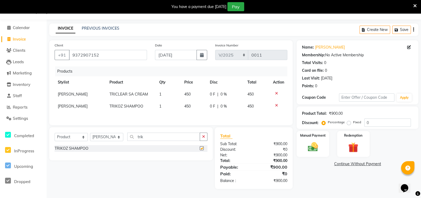
checkbox input "false"
click at [158, 136] on input "trik" at bounding box center [163, 136] width 73 height 8
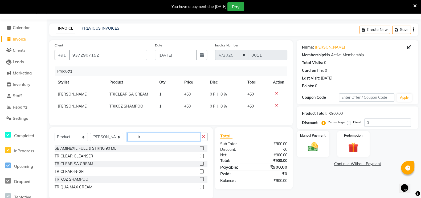
type input "t"
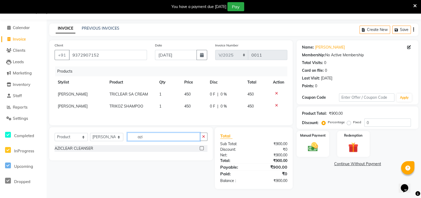
type input "azi"
click at [201, 148] on label at bounding box center [202, 148] width 4 height 4
click at [201, 148] on input "checkbox" at bounding box center [201, 147] width 3 height 3
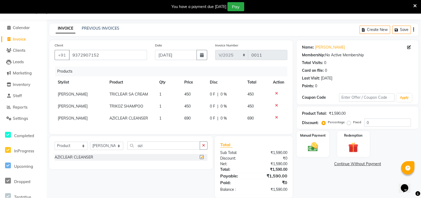
checkbox input "false"
click at [146, 149] on input "azi" at bounding box center [163, 145] width 73 height 8
type input "a"
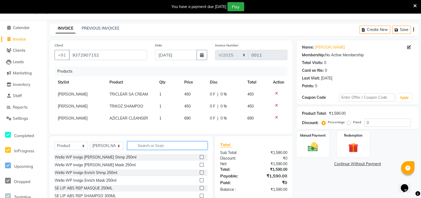
click at [163, 149] on input "text" at bounding box center [167, 145] width 80 height 8
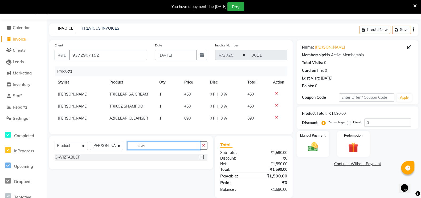
type input "c wi"
click at [201, 159] on label at bounding box center [202, 157] width 4 height 4
click at [201, 159] on input "checkbox" at bounding box center [201, 156] width 3 height 3
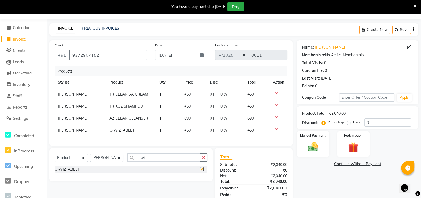
checkbox input "false"
click at [160, 161] on input "c wi" at bounding box center [163, 157] width 73 height 8
type input "c"
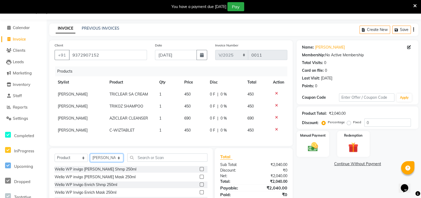
click at [120, 162] on select "Select Stylist [PERSON_NAME] Malaga [GEOGRAPHIC_DATA][PERSON_NAME] [PERSON_NAME…" at bounding box center [106, 157] width 33 height 8
select select "93238"
click at [90, 158] on select "Select Stylist [PERSON_NAME] Malaga [GEOGRAPHIC_DATA][PERSON_NAME] [PERSON_NAME…" at bounding box center [106, 157] width 33 height 8
click at [153, 161] on input "text" at bounding box center [167, 157] width 80 height 8
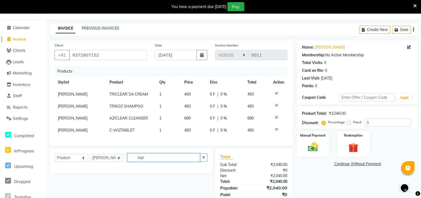
type input "hair"
click at [83, 162] on select "Select Service Product Membership Package Voucher Prepaid Gift Card" at bounding box center [71, 157] width 33 height 8
select select "service"
click at [55, 158] on select "Select Service Product Membership Package Voucher Prepaid Gift Card" at bounding box center [71, 157] width 33 height 8
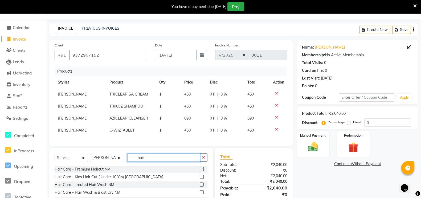
click at [150, 160] on input "hair" at bounding box center [163, 157] width 73 height 8
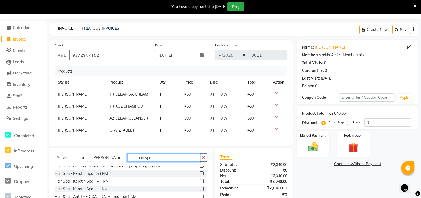
scroll to position [17, 0]
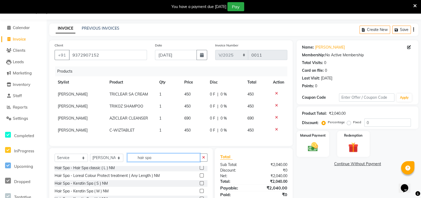
type input "hair spa"
click at [200, 177] on label at bounding box center [202, 175] width 4 height 4
click at [200, 177] on input "checkbox" at bounding box center [201, 175] width 3 height 3
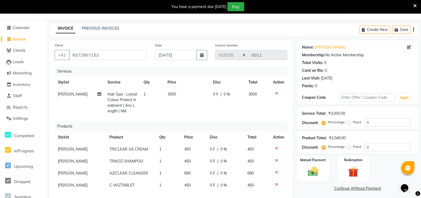
checkbox input "false"
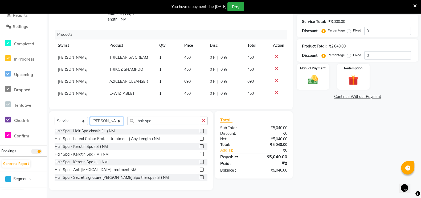
click at [120, 123] on select "Select Stylist [PERSON_NAME] Malaga [GEOGRAPHIC_DATA][PERSON_NAME] [PERSON_NAME…" at bounding box center [106, 121] width 33 height 8
select select "93240"
click at [90, 117] on select "Select Stylist [PERSON_NAME] Malaga [GEOGRAPHIC_DATA][PERSON_NAME] [PERSON_NAME…" at bounding box center [106, 121] width 33 height 8
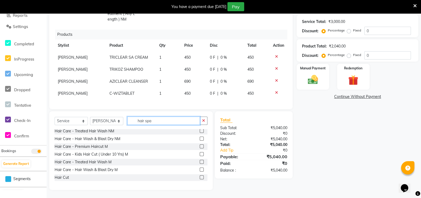
click at [159, 118] on input "hair spa" at bounding box center [163, 120] width 73 height 8
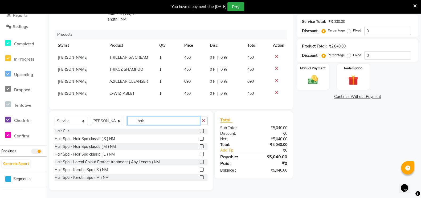
scroll to position [86, 0]
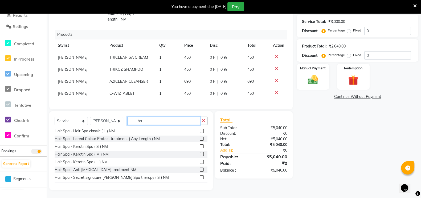
type input "h"
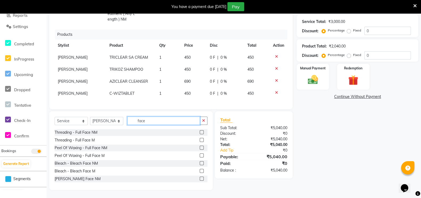
type input "face"
click at [200, 177] on label at bounding box center [202, 178] width 4 height 4
click at [200, 177] on input "checkbox" at bounding box center [201, 178] width 3 height 3
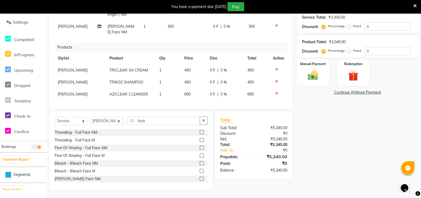
scroll to position [8, 0]
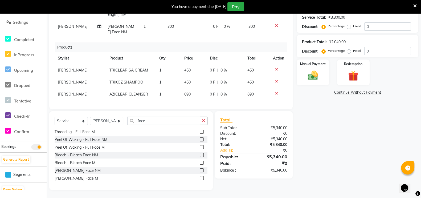
click at [275, 24] on icon at bounding box center [276, 26] width 3 height 4
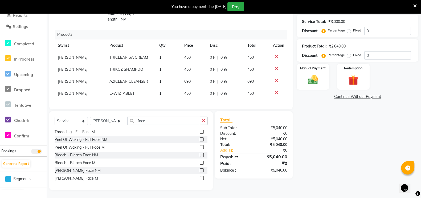
click at [200, 170] on label at bounding box center [202, 170] width 4 height 4
click at [200, 170] on input "checkbox" at bounding box center [201, 170] width 3 height 3
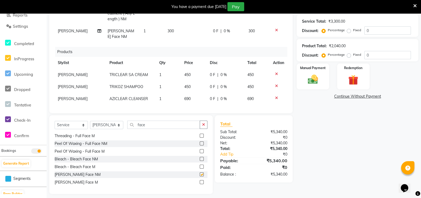
checkbox input "false"
click at [149, 125] on input "face" at bounding box center [163, 124] width 73 height 8
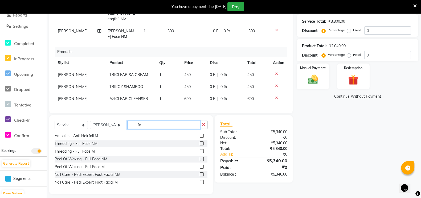
type input "f"
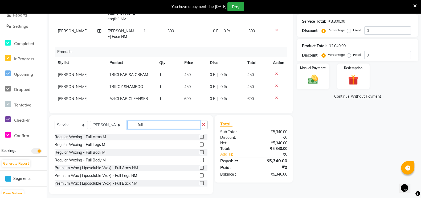
scroll to position [64, 0]
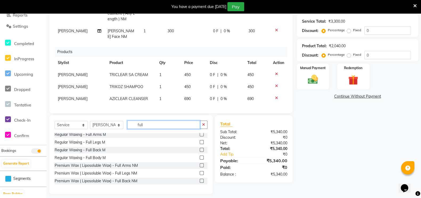
type input "full"
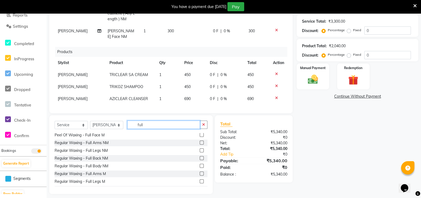
scroll to position [19, 0]
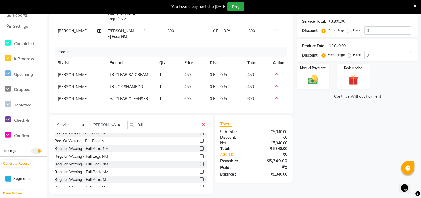
click at [200, 149] on label at bounding box center [202, 148] width 4 height 4
click at [200, 149] on input "checkbox" at bounding box center [201, 148] width 3 height 3
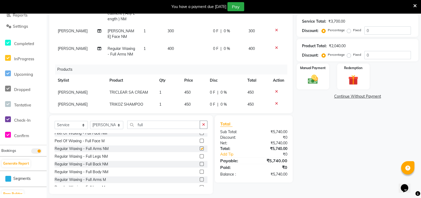
checkbox input "false"
click at [275, 47] on icon at bounding box center [276, 48] width 3 height 4
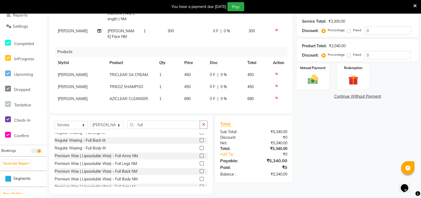
scroll to position [75, 0]
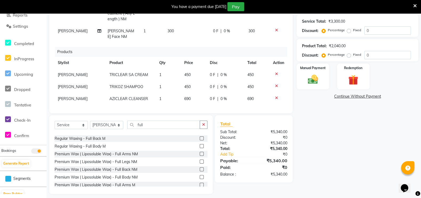
click at [200, 155] on label at bounding box center [202, 153] width 4 height 4
click at [200, 155] on input "checkbox" at bounding box center [201, 153] width 3 height 3
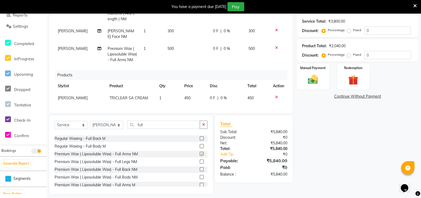
checkbox input "false"
click at [152, 123] on input "full" at bounding box center [163, 124] width 73 height 8
type input "f"
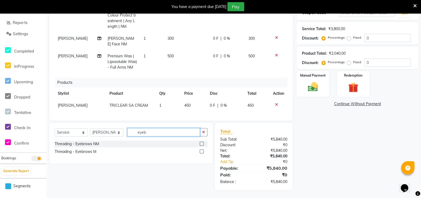
scroll to position [97, 0]
type input "eyeb"
click at [201, 143] on label at bounding box center [202, 143] width 4 height 4
click at [201, 143] on input "checkbox" at bounding box center [201, 143] width 3 height 3
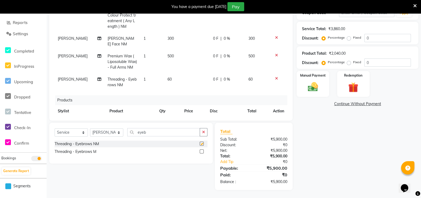
checkbox input "false"
click at [162, 132] on input "eyeb" at bounding box center [163, 132] width 73 height 8
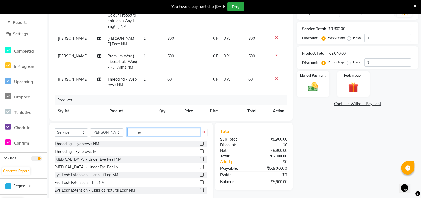
type input "e"
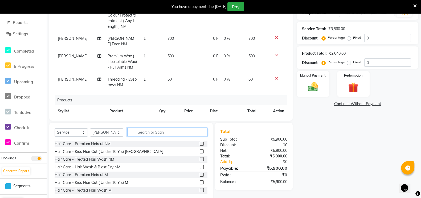
click at [140, 132] on input "text" at bounding box center [167, 132] width 80 height 8
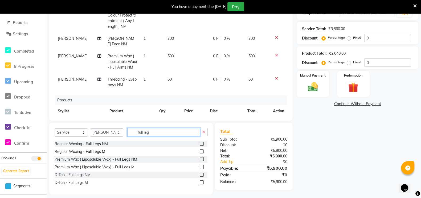
type input "full leg"
click at [202, 159] on label at bounding box center [202, 159] width 4 height 4
click at [202, 159] on input "checkbox" at bounding box center [201, 158] width 3 height 3
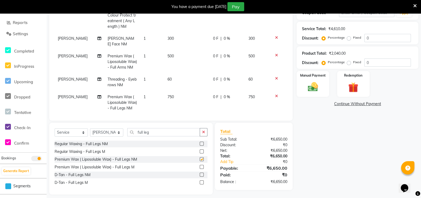
checkbox input "false"
click at [275, 98] on icon at bounding box center [276, 96] width 3 height 4
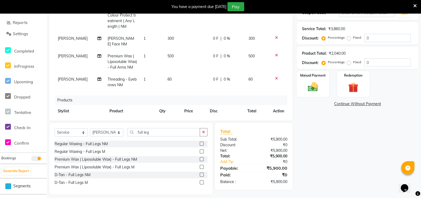
click at [203, 144] on label at bounding box center [202, 143] width 4 height 4
click at [203, 144] on input "checkbox" at bounding box center [201, 143] width 3 height 3
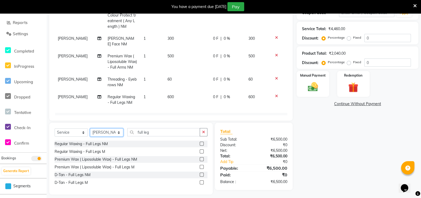
click at [117, 132] on select "Select Stylist [PERSON_NAME] Malaga [GEOGRAPHIC_DATA][PERSON_NAME] [PERSON_NAME…" at bounding box center [106, 132] width 33 height 8
click at [90, 128] on select "Select Stylist [PERSON_NAME] Malaga [GEOGRAPHIC_DATA][PERSON_NAME] [PERSON_NAME…" at bounding box center [106, 132] width 33 height 8
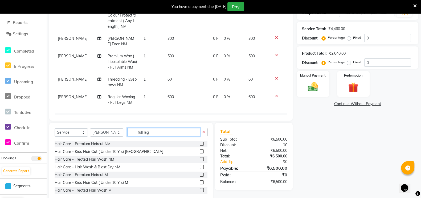
click at [164, 133] on input "full leg" at bounding box center [163, 132] width 73 height 8
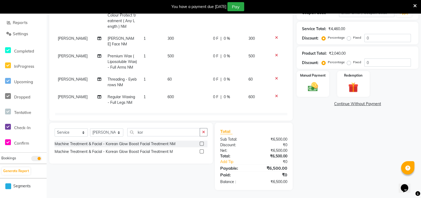
click at [202, 143] on label at bounding box center [202, 143] width 4 height 4
click at [202, 143] on input "checkbox" at bounding box center [201, 143] width 3 height 3
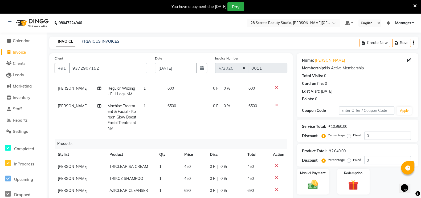
scroll to position [0, 0]
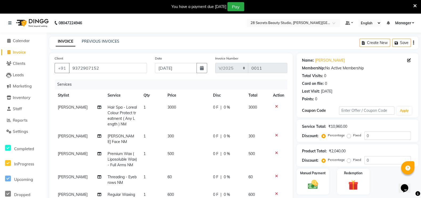
click at [226, 106] on div "0 F | 0 %" at bounding box center [227, 107] width 29 height 6
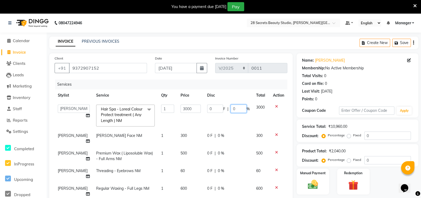
click at [231, 106] on input "0" at bounding box center [239, 108] width 16 height 8
click at [235, 110] on input "0" at bounding box center [239, 108] width 16 height 8
click at [239, 126] on td "0 F | 50 %" at bounding box center [228, 115] width 49 height 28
click at [181, 133] on span "300" at bounding box center [184, 135] width 6 height 5
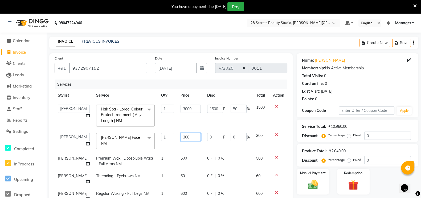
click at [183, 138] on input "300" at bounding box center [191, 137] width 20 height 8
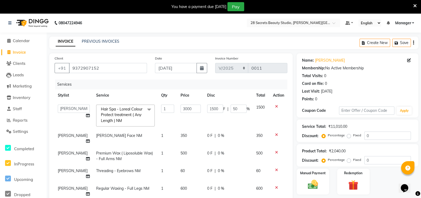
click at [189, 148] on tbody "[PERSON_NAME] Malaga [PERSON_NAME] [PERSON_NAME] Manager Pooja Kurangal [PERSON…" at bounding box center [171, 162] width 233 height 122
click at [181, 153] on span "500" at bounding box center [184, 152] width 6 height 5
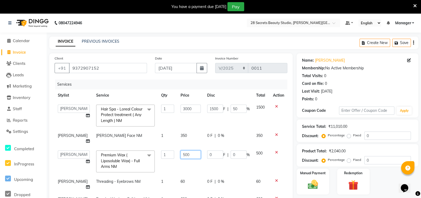
click at [184, 155] on input "500" at bounding box center [191, 154] width 20 height 8
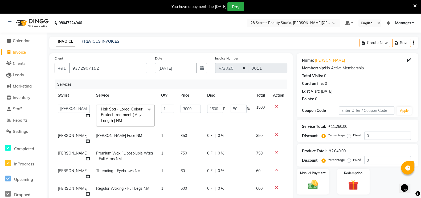
click at [185, 180] on td "60" at bounding box center [190, 174] width 26 height 18
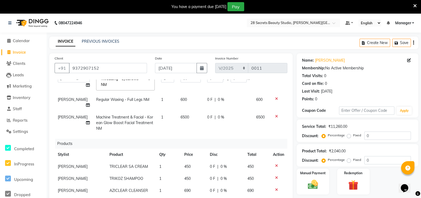
scroll to position [99, 0]
click at [181, 97] on span "600" at bounding box center [184, 99] width 6 height 5
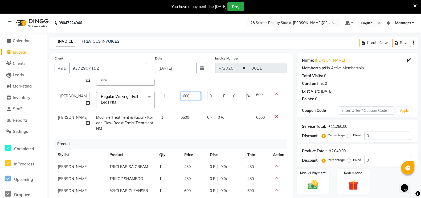
click at [186, 98] on input "600" at bounding box center [191, 96] width 20 height 8
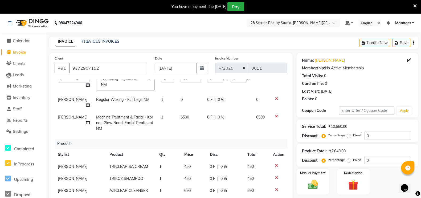
click at [177, 93] on td "0" at bounding box center [190, 102] width 26 height 18
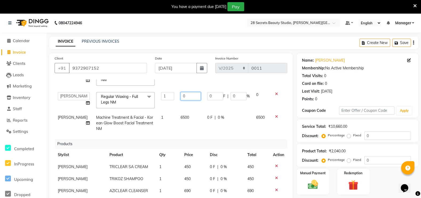
click at [182, 100] on input "0" at bounding box center [191, 96] width 20 height 8
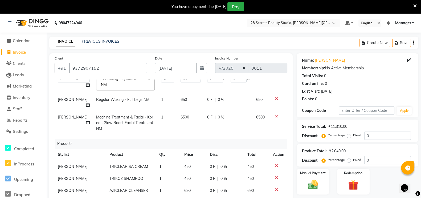
click at [182, 122] on td "6500" at bounding box center [190, 122] width 26 height 23
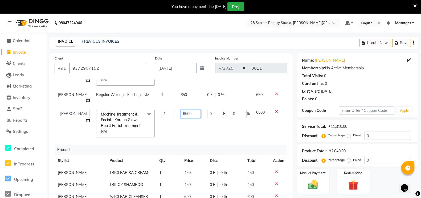
click at [189, 115] on input "6500" at bounding box center [191, 113] width 20 height 8
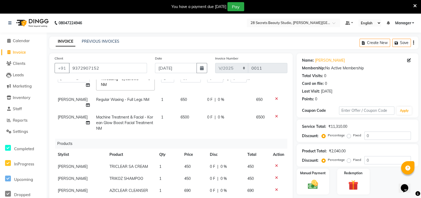
click at [181, 111] on td "6500" at bounding box center [190, 122] width 26 height 23
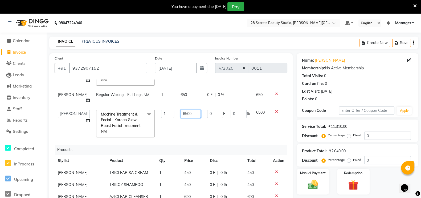
click at [185, 114] on input "6500" at bounding box center [191, 113] width 20 height 8
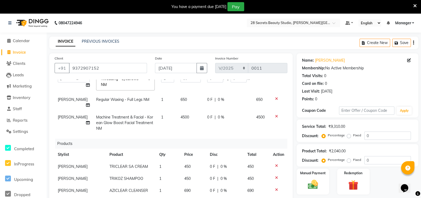
click at [258, 127] on td "4500" at bounding box center [261, 122] width 17 height 23
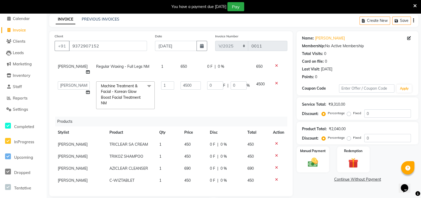
scroll to position [97, 0]
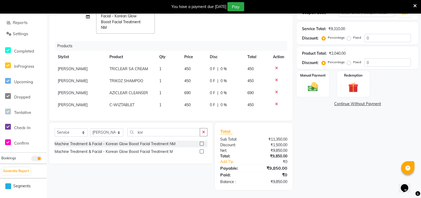
click at [185, 66] on span "450" at bounding box center [187, 68] width 6 height 5
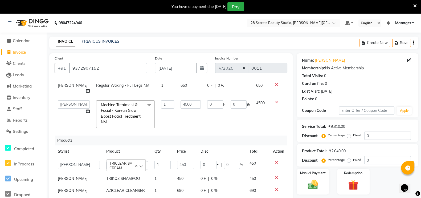
scroll to position [0, 0]
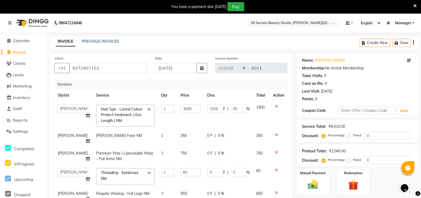
click at [241, 180] on td "0 F | 0 %" at bounding box center [228, 176] width 49 height 23
click at [181, 136] on span "350" at bounding box center [184, 135] width 6 height 5
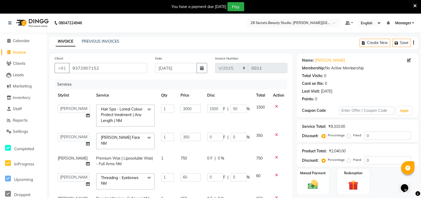
click at [181, 157] on span "750" at bounding box center [184, 157] width 6 height 5
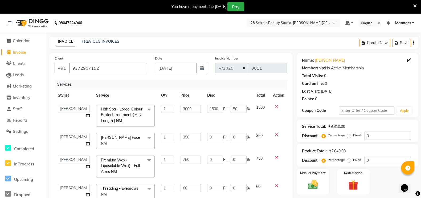
scroll to position [128, 0]
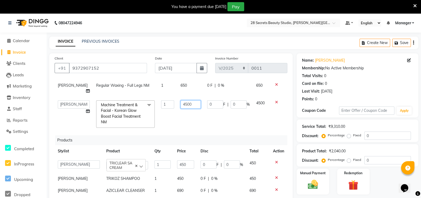
click at [186, 100] on input "4500" at bounding box center [191, 104] width 20 height 8
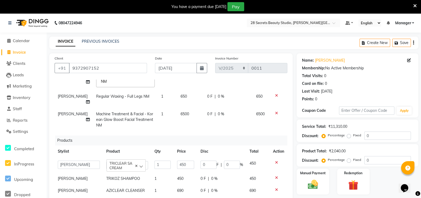
scroll to position [118, 0]
click at [218, 111] on span "0 %" at bounding box center [221, 114] width 6 height 6
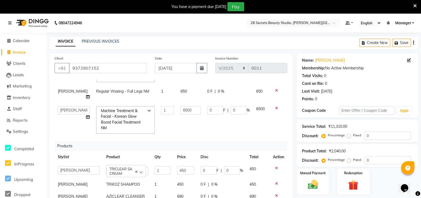
scroll to position [128, 0]
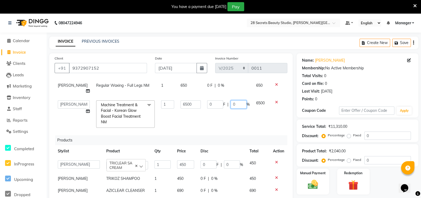
click at [231, 100] on input "0" at bounding box center [239, 104] width 16 height 8
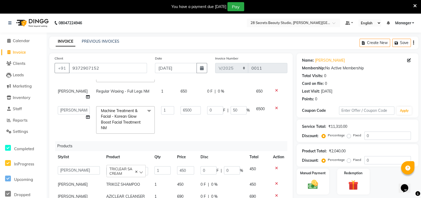
click at [244, 115] on td "0 F | 50 %" at bounding box center [228, 120] width 49 height 34
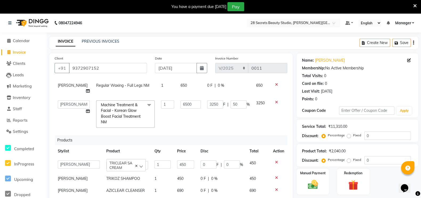
scroll to position [0, 0]
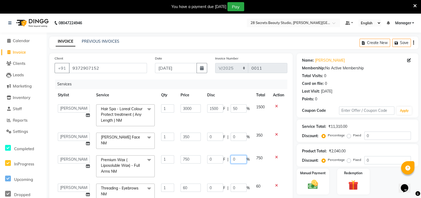
click at [231, 159] on input "0" at bounding box center [239, 159] width 16 height 8
click at [277, 169] on td at bounding box center [279, 166] width 18 height 28
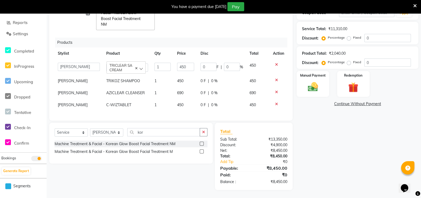
scroll to position [0, 0]
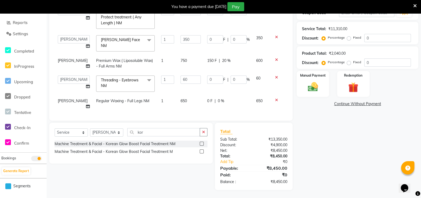
click at [222, 60] on span "20 %" at bounding box center [226, 61] width 9 height 6
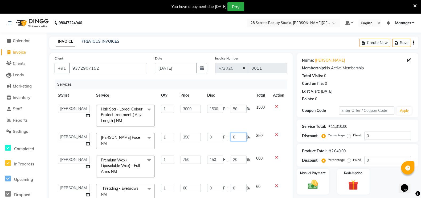
click at [232, 138] on input "0" at bounding box center [239, 137] width 16 height 8
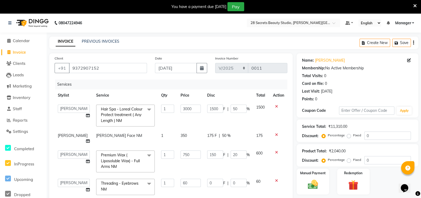
click at [234, 149] on tbody "[PERSON_NAME] Malaga [PERSON_NAME] [PERSON_NAME] Manager Pooja Kurangal [PERSON…" at bounding box center [171, 175] width 233 height 148
click at [234, 154] on input "20" at bounding box center [239, 154] width 16 height 8
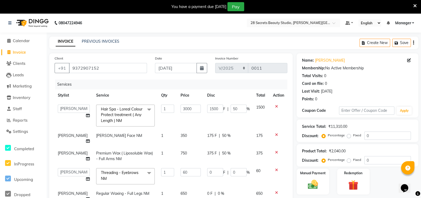
click at [244, 165] on tbody "[PERSON_NAME] Malaga [PERSON_NAME] [PERSON_NAME] Manager Pooja Kurangal [PERSON…" at bounding box center [171, 170] width 233 height 138
click at [233, 173] on input "0" at bounding box center [239, 172] width 16 height 8
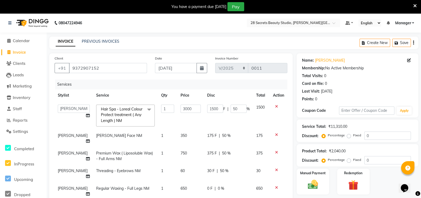
click at [232, 181] on td "30 F | 50 %" at bounding box center [228, 174] width 49 height 18
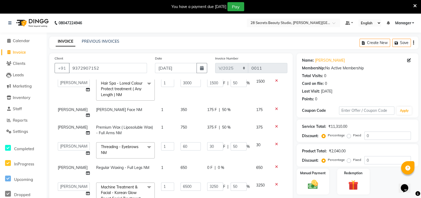
scroll to position [35, 0]
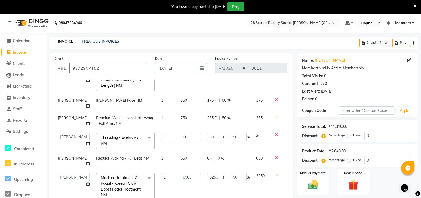
click at [218, 158] on span "0 %" at bounding box center [221, 158] width 6 height 6
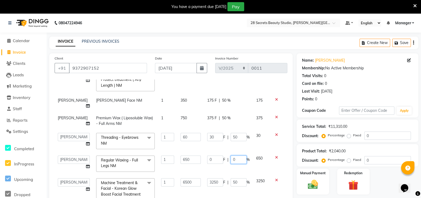
click at [231, 158] on input "0" at bounding box center [239, 159] width 16 height 8
click at [264, 167] on td "650" at bounding box center [261, 163] width 17 height 23
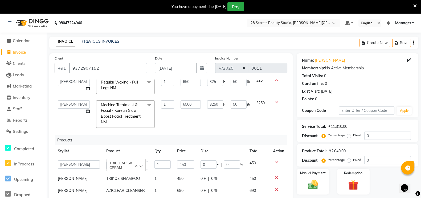
scroll to position [0, 0]
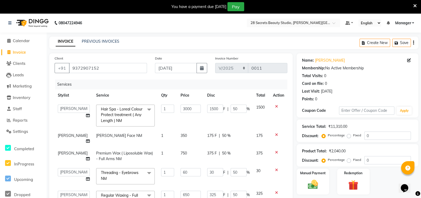
click at [240, 120] on td "1500 F | 50 %" at bounding box center [228, 115] width 49 height 28
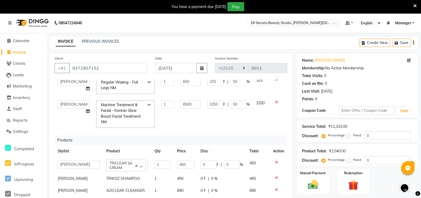
scroll to position [97, 0]
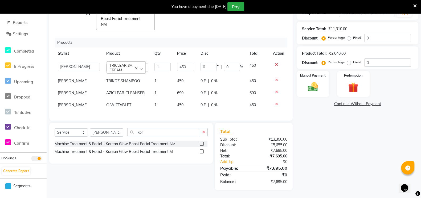
click at [319, 81] on img at bounding box center [313, 86] width 16 height 11
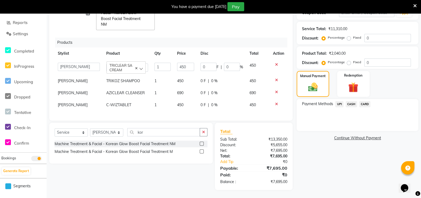
click at [339, 103] on span "UPI" at bounding box center [339, 104] width 8 height 6
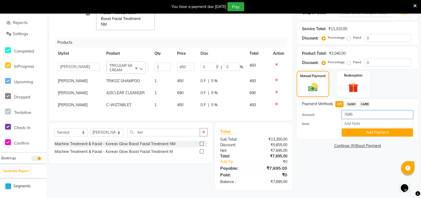
click at [366, 114] on input "7695" at bounding box center [377, 114] width 71 height 8
click at [365, 113] on input "7695" at bounding box center [377, 114] width 71 height 8
click at [363, 133] on button "Add Payment" at bounding box center [377, 132] width 71 height 8
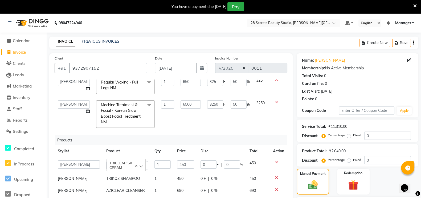
scroll to position [109, 0]
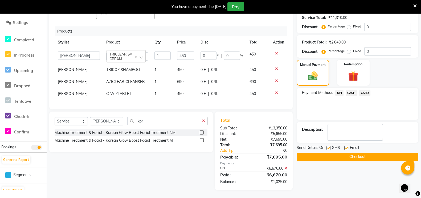
click at [286, 167] on icon at bounding box center [285, 168] width 3 height 4
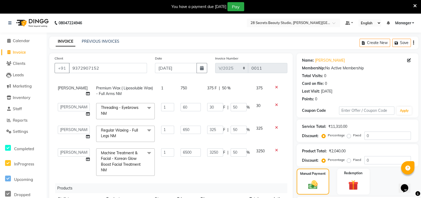
scroll to position [69, 0]
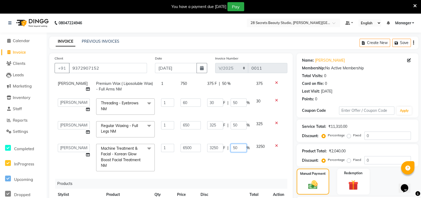
click at [237, 147] on input "50" at bounding box center [239, 148] width 16 height 8
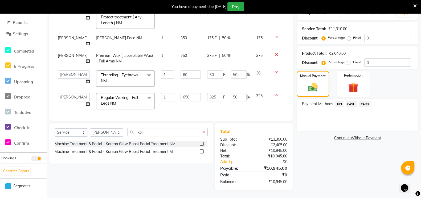
scroll to position [0, 0]
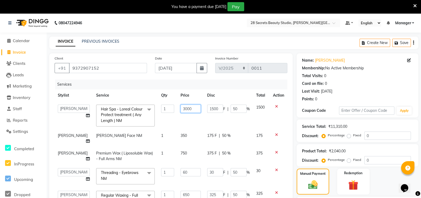
click at [187, 108] on input "3000" at bounding box center [191, 108] width 20 height 8
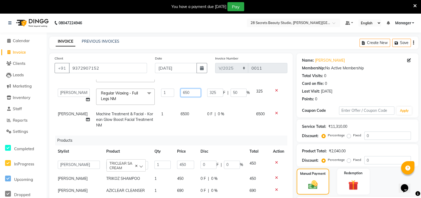
scroll to position [96, 0]
click at [185, 88] on input "650" at bounding box center [191, 92] width 20 height 8
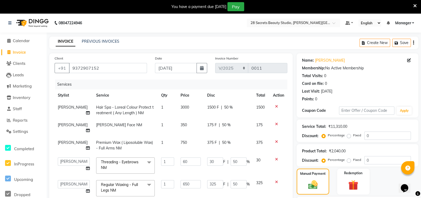
click at [181, 141] on span "750" at bounding box center [184, 142] width 6 height 5
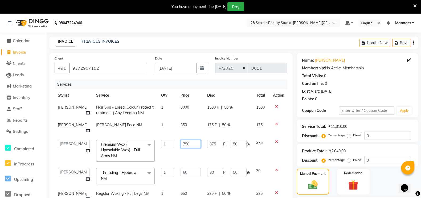
click at [182, 143] on input "750" at bounding box center [191, 144] width 20 height 8
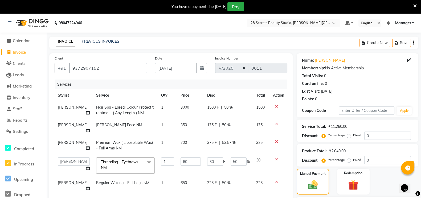
click at [229, 142] on span "53.57 %" at bounding box center [229, 143] width 14 height 6
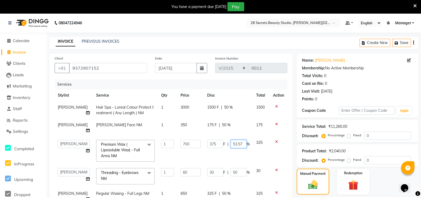
click at [235, 144] on input "53.57" at bounding box center [239, 144] width 16 height 8
click at [236, 144] on input "53.57" at bounding box center [239, 144] width 16 height 8
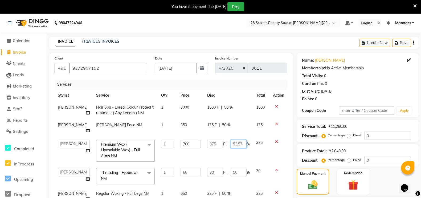
click at [236, 144] on input "53.57" at bounding box center [239, 144] width 16 height 8
click at [182, 175] on td "60" at bounding box center [190, 176] width 26 height 23
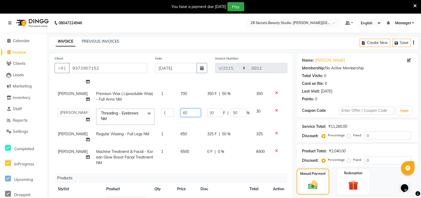
scroll to position [51, 0]
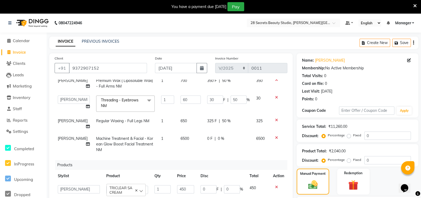
click at [180, 149] on tbody "[PERSON_NAME] Hair Spa - Loreal Colour Protect treatment ( Any Length ) NM 1 30…" at bounding box center [171, 97] width 233 height 116
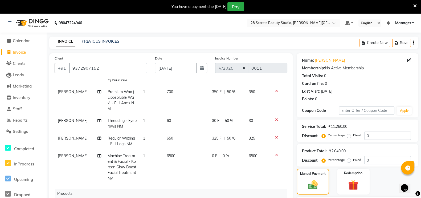
click at [172, 156] on td "6500" at bounding box center [185, 167] width 45 height 34
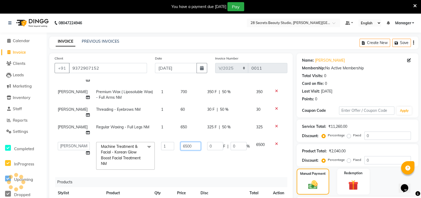
click at [185, 146] on input "6500" at bounding box center [191, 146] width 20 height 8
drag, startPoint x: 185, startPoint y: 146, endPoint x: 180, endPoint y: 147, distance: 5.8
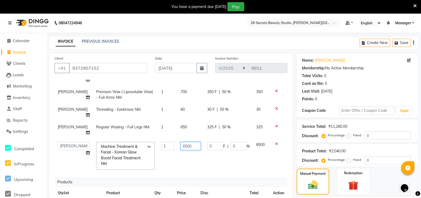
click at [181, 147] on input "6500" at bounding box center [191, 146] width 20 height 8
click at [181, 147] on input "0650" at bounding box center [191, 146] width 20 height 8
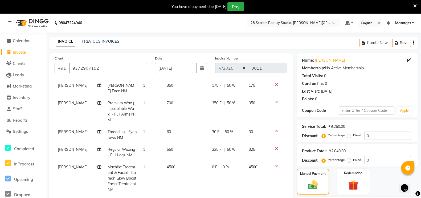
scroll to position [62, 0]
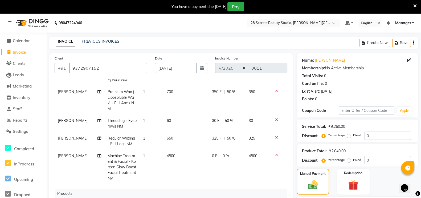
click at [223, 157] on span "0 %" at bounding box center [226, 156] width 6 height 6
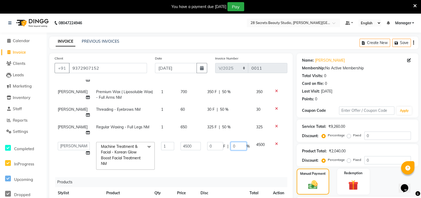
click at [231, 147] on input "0" at bounding box center [239, 146] width 16 height 8
click at [164, 160] on tr "[PERSON_NAME] Malaga [PERSON_NAME] [PERSON_NAME] Manager Pooja Kurangal [PERSON…" at bounding box center [171, 155] width 233 height 34
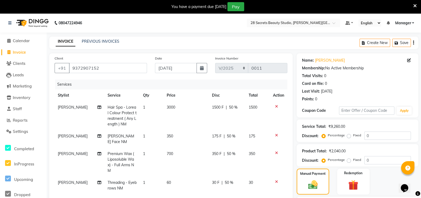
scroll to position [97, 0]
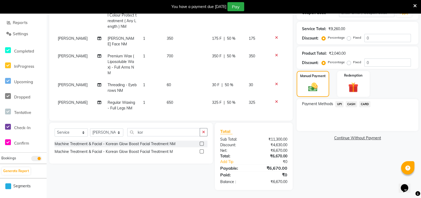
click at [320, 77] on label "Manual Payment" at bounding box center [313, 75] width 26 height 5
click at [352, 104] on span "CASH" at bounding box center [351, 104] width 11 height 6
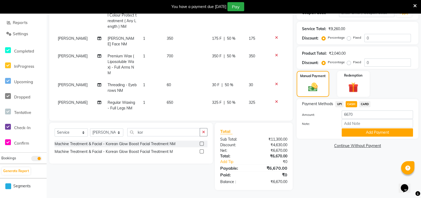
click at [355, 132] on button "Add Payment" at bounding box center [377, 132] width 71 height 8
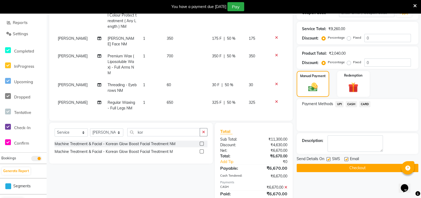
click at [328, 159] on label at bounding box center [328, 159] width 4 height 4
click at [328, 159] on input "checkbox" at bounding box center [327, 158] width 3 height 3
click at [334, 165] on button "Checkout" at bounding box center [358, 167] width 122 height 8
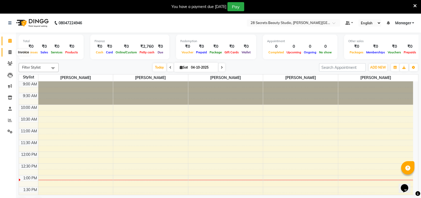
click at [10, 51] on icon at bounding box center [10, 52] width 3 height 4
select select "9057"
select select "service"
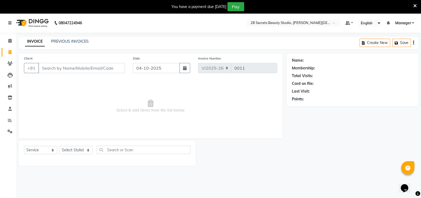
click at [11, 21] on icon at bounding box center [9, 23] width 3 height 4
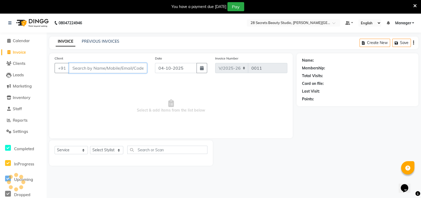
click at [83, 69] on input "Client" at bounding box center [108, 68] width 78 height 10
click at [203, 67] on icon "button" at bounding box center [202, 68] width 4 height 4
select select "10"
select select "2025"
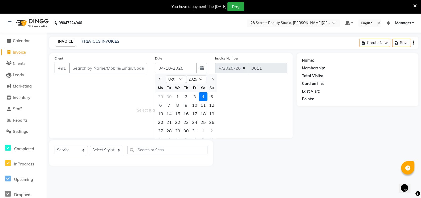
click at [210, 114] on div "19" at bounding box center [211, 113] width 9 height 9
type input "19-10-2025"
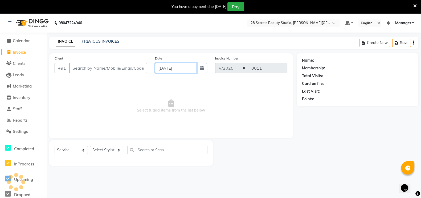
click at [190, 67] on input "19-10-2025" at bounding box center [176, 68] width 42 height 10
select select "10"
select select "2025"
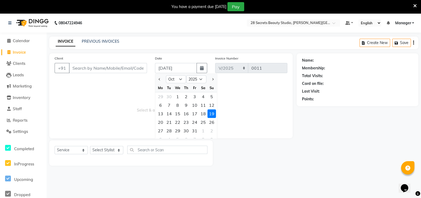
click at [202, 66] on icon "button" at bounding box center [202, 68] width 4 height 4
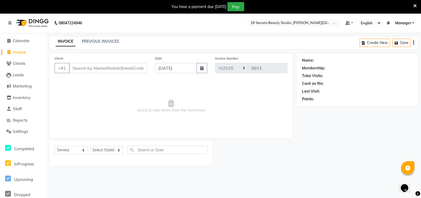
click at [202, 64] on button "button" at bounding box center [201, 68] width 11 height 10
select select "10"
select select "2025"
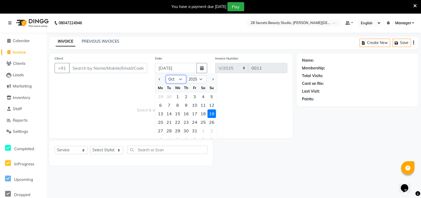
click at [181, 80] on select "Jan Feb Mar Apr May Jun [DATE] Aug Sep Oct Nov Dec" at bounding box center [176, 79] width 20 height 8
select select "7"
click at [166, 75] on select "Jan Feb Mar Apr May Jun [DATE] Aug Sep Oct Nov Dec" at bounding box center [176, 79] width 20 height 8
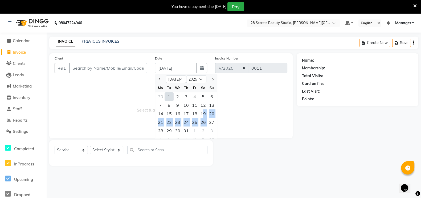
drag, startPoint x: 203, startPoint y: 115, endPoint x: 210, endPoint y: 123, distance: 10.2
click at [210, 123] on ngb-datepicker-month "Mo Tu We Th Fr Sa Su 30 1 2 3 4 5 6 7 8 9 10 11 12 13 14 15 16 17 18 19 20 21 2…" at bounding box center [186, 113] width 62 height 61
click at [203, 113] on div "19" at bounding box center [203, 113] width 9 height 9
type input "[DATE]"
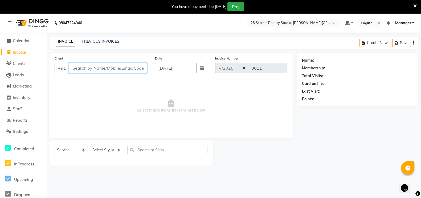
click at [137, 66] on input "Client" at bounding box center [108, 68] width 78 height 10
paste input "9922447982"
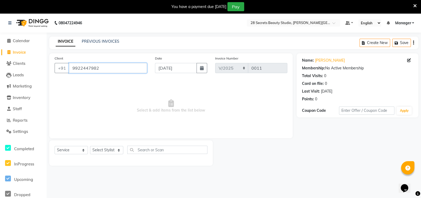
click at [124, 69] on input "9922447982" at bounding box center [108, 68] width 78 height 10
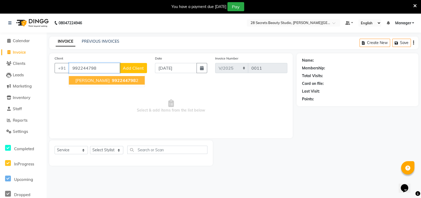
type input "9922447982"
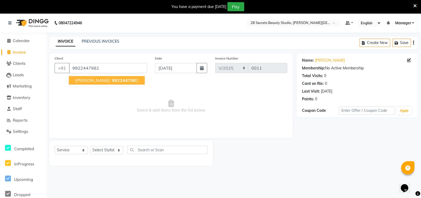
click at [126, 79] on span "992244798" at bounding box center [124, 79] width 24 height 5
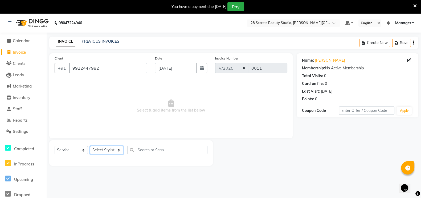
click at [121, 151] on select "Select Stylist [PERSON_NAME] Malaga [GEOGRAPHIC_DATA][PERSON_NAME] [PERSON_NAME…" at bounding box center [106, 150] width 33 height 8
click at [113, 152] on select "Select Stylist [PERSON_NAME] Malaga [GEOGRAPHIC_DATA][PERSON_NAME] [PERSON_NAME…" at bounding box center [106, 150] width 33 height 8
select select "93238"
click at [90, 146] on select "Select Stylist [PERSON_NAME] Malaga [GEOGRAPHIC_DATA][PERSON_NAME] [PERSON_NAME…" at bounding box center [106, 150] width 33 height 8
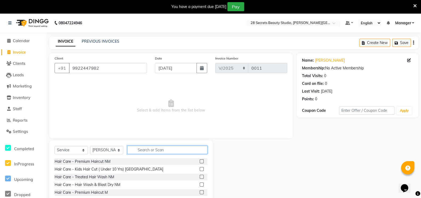
click at [144, 149] on input "text" at bounding box center [167, 149] width 80 height 8
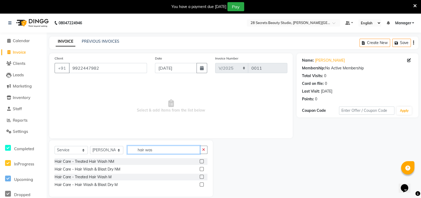
type input "hair was"
click at [200, 161] on label at bounding box center [202, 161] width 4 height 4
click at [200, 161] on input "checkbox" at bounding box center [201, 160] width 3 height 3
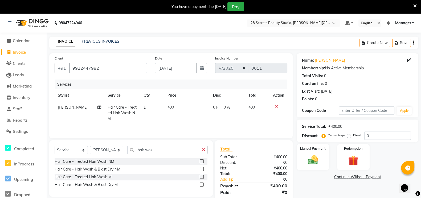
click at [275, 105] on icon at bounding box center [276, 106] width 3 height 4
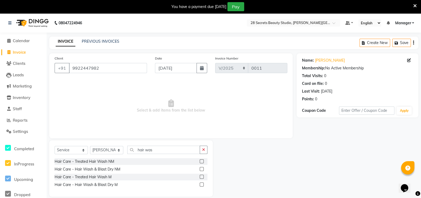
click at [202, 159] on label at bounding box center [202, 161] width 4 height 4
click at [202, 159] on input "checkbox" at bounding box center [201, 160] width 3 height 3
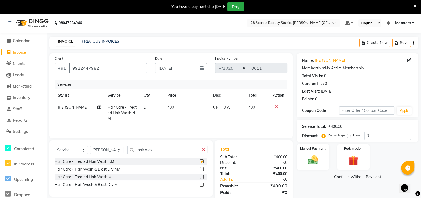
checkbox input "false"
drag, startPoint x: 147, startPoint y: 151, endPoint x: 147, endPoint y: 148, distance: 3.0
click at [147, 148] on input "hair was" at bounding box center [163, 149] width 73 height 8
click at [155, 153] on input "hair was" at bounding box center [163, 149] width 73 height 8
type input "h"
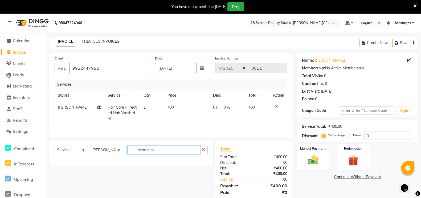
type input "head mas"
click at [10, 132] on icon at bounding box center [8, 131] width 5 height 4
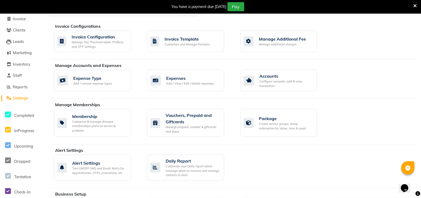
scroll to position [144, 0]
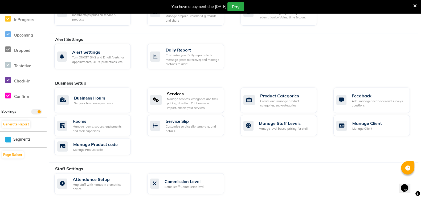
click at [165, 100] on div "Services Manage services, categories and their pricing, duration. Print menu, o…" at bounding box center [184, 100] width 69 height 20
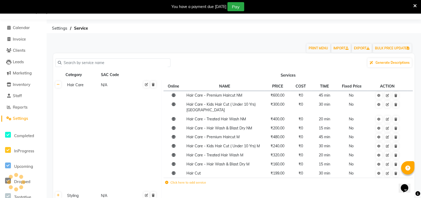
scroll to position [144, 0]
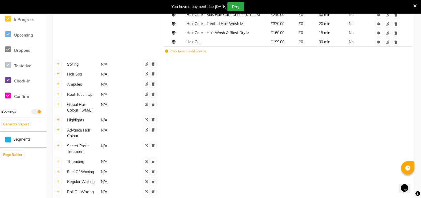
click at [196, 49] on label "Click here to add service" at bounding box center [185, 51] width 41 height 5
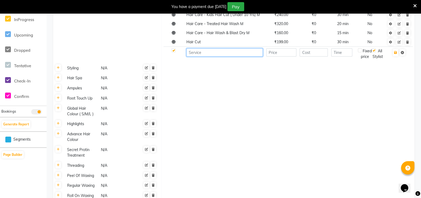
click at [214, 48] on input at bounding box center [224, 52] width 76 height 8
type input "Head Massage"
click at [276, 49] on input "number" at bounding box center [281, 52] width 30 height 8
type input "500"
click at [311, 48] on input "number" at bounding box center [314, 52] width 28 height 8
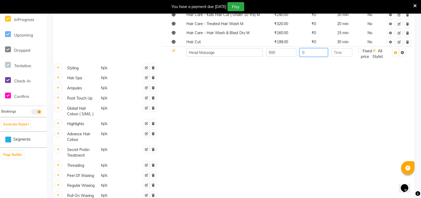
type input "0"
click at [339, 48] on input "number" at bounding box center [341, 52] width 21 height 8
type input "30"
click at [396, 49] on button "button" at bounding box center [396, 52] width 6 height 7
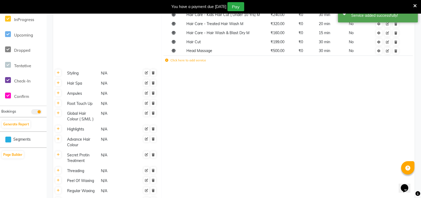
scroll to position [0, 0]
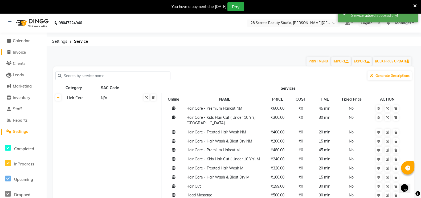
click at [8, 51] on icon at bounding box center [8, 52] width 3 height 4
select select "service"
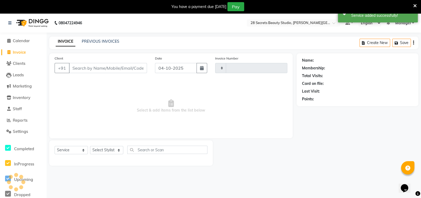
scroll to position [13, 0]
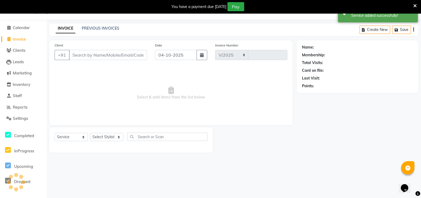
select select "9057"
type input "0011"
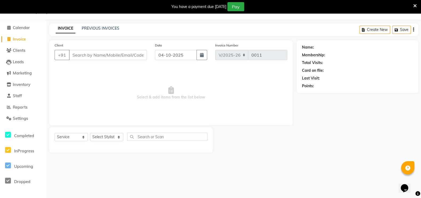
click at [203, 53] on icon "button" at bounding box center [202, 55] width 4 height 4
select select "10"
select select "2025"
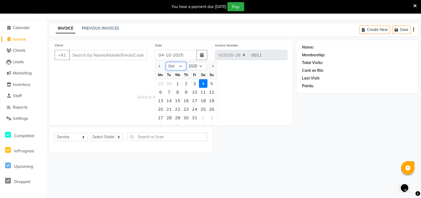
click at [182, 65] on select "Jan Feb Mar Apr May Jun [DATE] Aug Sep Oct Nov Dec" at bounding box center [176, 66] width 20 height 8
select select "7"
click at [166, 62] on select "Jan Feb Mar Apr May Jun [DATE] Aug Sep Oct Nov Dec" at bounding box center [176, 66] width 20 height 8
click at [204, 101] on div "19" at bounding box center [203, 100] width 9 height 9
type input "[DATE]"
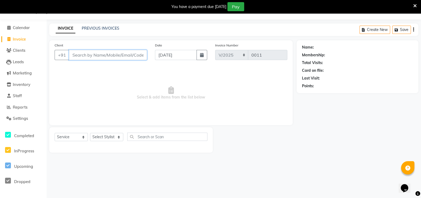
click at [123, 55] on input "Client" at bounding box center [108, 55] width 78 height 10
click at [108, 54] on input "Client" at bounding box center [108, 55] width 78 height 10
paste input "9922447982"
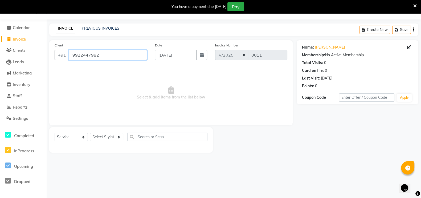
click at [108, 55] on input "9922447982" at bounding box center [108, 55] width 78 height 10
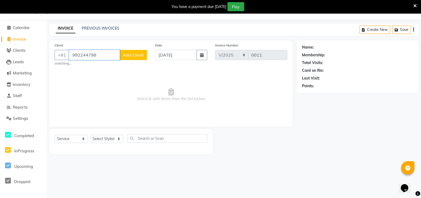
type input "9922447982"
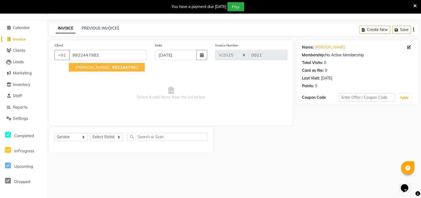
click at [107, 65] on button "Priti Nandimath 992244798 2" at bounding box center [107, 67] width 76 height 9
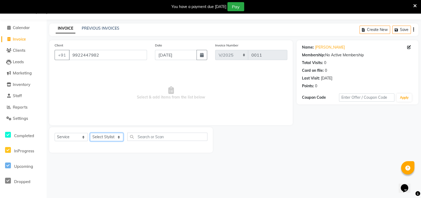
click at [116, 137] on select "Select Stylist [PERSON_NAME] Malaga [GEOGRAPHIC_DATA][PERSON_NAME] [PERSON_NAME…" at bounding box center [106, 137] width 33 height 8
select select "93238"
click at [90, 133] on select "Select Stylist [PERSON_NAME] Malaga [GEOGRAPHIC_DATA][PERSON_NAME] [PERSON_NAME…" at bounding box center [106, 137] width 33 height 8
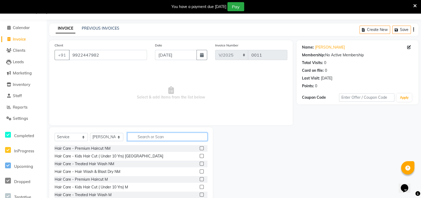
click at [138, 136] on input "text" at bounding box center [167, 136] width 80 height 8
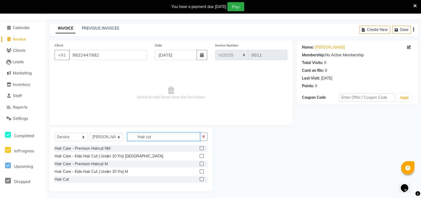
type input "Hair cut"
click at [202, 147] on label at bounding box center [202, 148] width 4 height 4
click at [202, 147] on input "checkbox" at bounding box center [201, 147] width 3 height 3
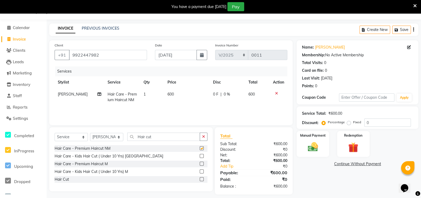
checkbox input "false"
click at [276, 92] on icon at bounding box center [276, 93] width 3 height 4
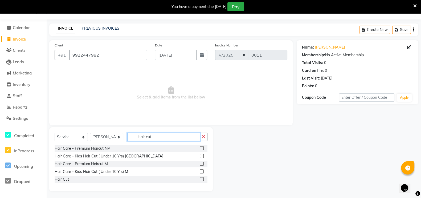
click at [175, 138] on input "Hair cut" at bounding box center [163, 136] width 73 height 8
type input "Hair wash"
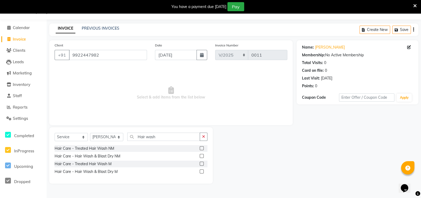
click at [203, 147] on label at bounding box center [202, 148] width 4 height 4
click at [203, 147] on input "checkbox" at bounding box center [201, 147] width 3 height 3
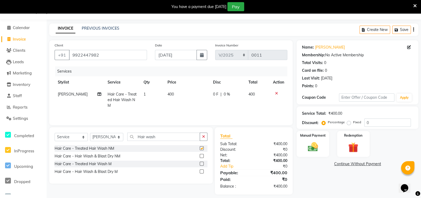
checkbox input "false"
click at [169, 138] on input "Hair wash" at bounding box center [163, 136] width 73 height 8
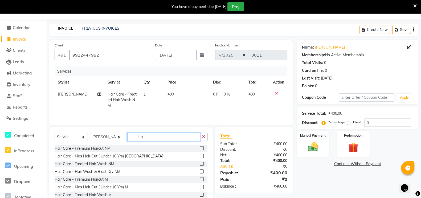
type input "H"
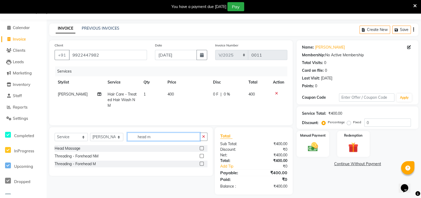
type input "head m"
click at [202, 148] on label at bounding box center [202, 148] width 4 height 4
click at [202, 148] on input "checkbox" at bounding box center [201, 147] width 3 height 3
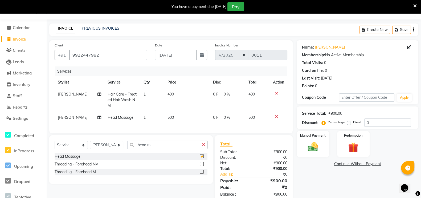
checkbox input "false"
click at [158, 149] on input "head m" at bounding box center [163, 144] width 73 height 8
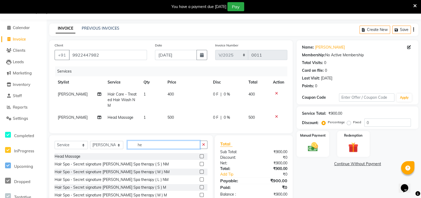
type input "h"
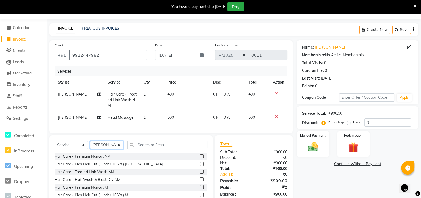
click at [120, 148] on select "Select Stylist [PERSON_NAME] Malaga [GEOGRAPHIC_DATA][PERSON_NAME] [PERSON_NAME…" at bounding box center [106, 145] width 33 height 8
select select "93240"
click at [90, 146] on select "Select Stylist [PERSON_NAME] Malaga [GEOGRAPHIC_DATA][PERSON_NAME] [PERSON_NAME…" at bounding box center [106, 145] width 33 height 8
click at [145, 149] on input "text" at bounding box center [167, 144] width 80 height 8
click at [159, 149] on input "text" at bounding box center [167, 144] width 80 height 8
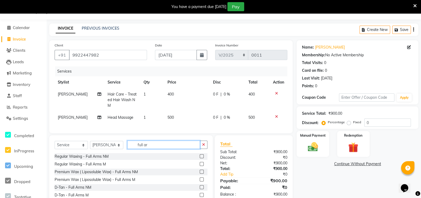
type input "full ar"
click at [202, 158] on label at bounding box center [202, 156] width 4 height 4
click at [202, 158] on input "checkbox" at bounding box center [201, 155] width 3 height 3
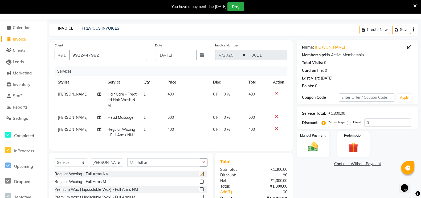
checkbox input "false"
click at [227, 94] on span "0 %" at bounding box center [227, 94] width 6 height 6
select select "93238"
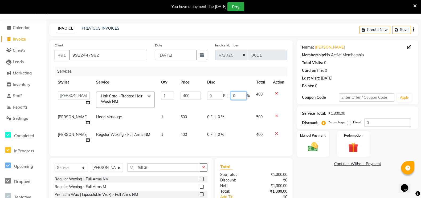
click at [234, 96] on input "0" at bounding box center [239, 95] width 16 height 8
type input "50"
click at [236, 122] on td "0 F | 0 %" at bounding box center [228, 120] width 49 height 18
select select "93238"
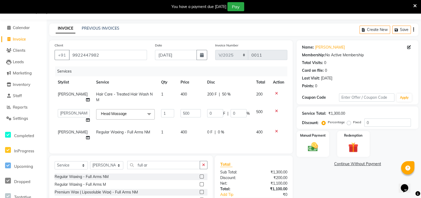
click at [184, 132] on td "400" at bounding box center [190, 135] width 26 height 18
select select "93240"
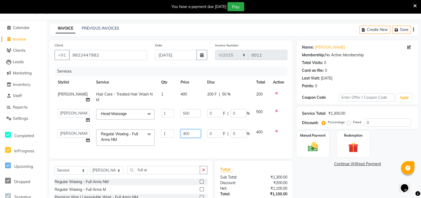
click at [186, 133] on input "400" at bounding box center [191, 133] width 20 height 8
type input "4"
type input "350"
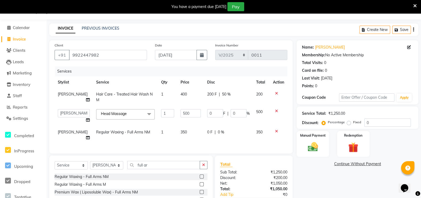
click at [220, 132] on span "0 %" at bounding box center [221, 132] width 6 height 6
select select "93240"
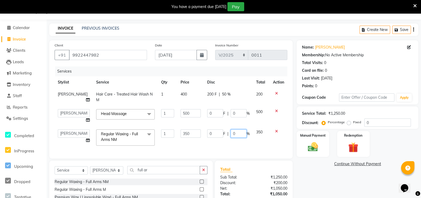
click at [234, 133] on input "0" at bounding box center [239, 133] width 16 height 8
type input "50"
click at [258, 143] on td "350" at bounding box center [261, 137] width 17 height 23
select select "93240"
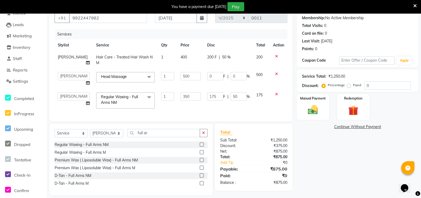
scroll to position [60, 0]
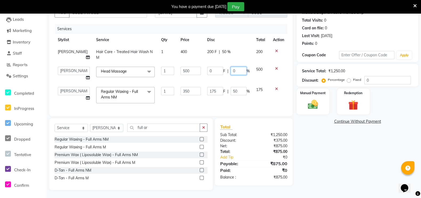
click at [236, 67] on input "0" at bounding box center [239, 71] width 16 height 8
type input "50"
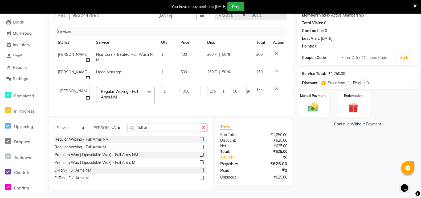
scroll to position [58, 0]
click at [240, 95] on td "175 F | 50 %" at bounding box center [228, 95] width 49 height 23
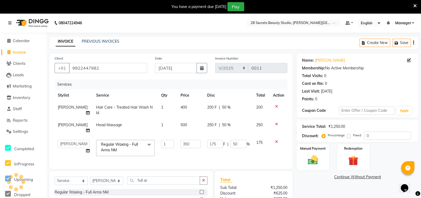
click at [181, 108] on span "400" at bounding box center [184, 107] width 6 height 5
select select "93238"
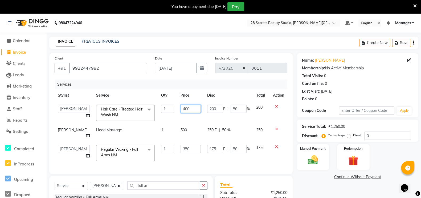
click at [186, 108] on input "400" at bounding box center [191, 108] width 20 height 8
type input "4"
type input "200"
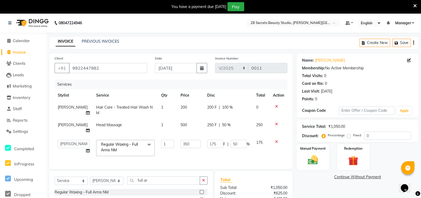
click at [227, 108] on span "100 %" at bounding box center [227, 107] width 11 height 6
select select "93238"
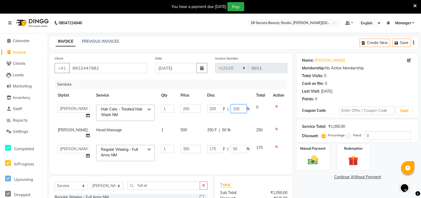
click at [241, 109] on input "100" at bounding box center [239, 108] width 16 height 8
type input "1"
type input "50"
click at [254, 155] on td "175" at bounding box center [261, 152] width 17 height 23
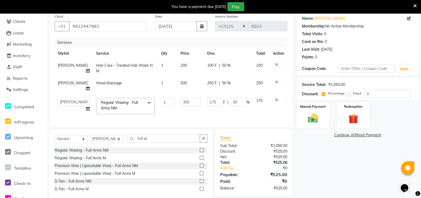
scroll to position [58, 0]
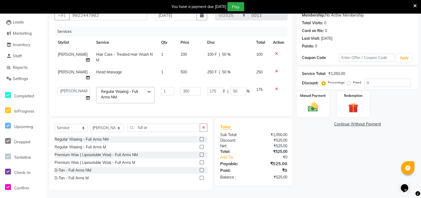
click at [310, 101] on img at bounding box center [313, 106] width 16 height 11
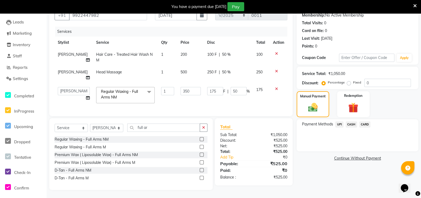
click at [337, 121] on span "UPI" at bounding box center [339, 124] width 8 height 6
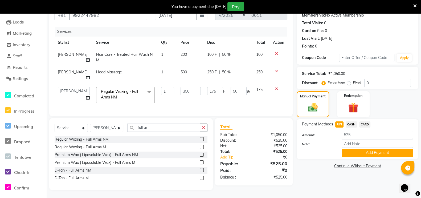
click at [362, 148] on button "Add Payment" at bounding box center [377, 152] width 71 height 8
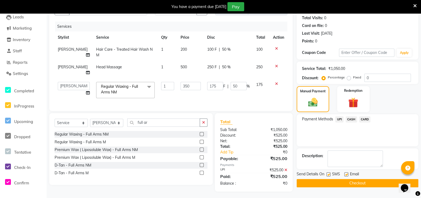
click at [329, 173] on label at bounding box center [328, 174] width 4 height 4
click at [329, 173] on input "checkbox" at bounding box center [327, 174] width 3 height 3
checkbox input "false"
click at [339, 180] on button "Checkout" at bounding box center [358, 183] width 122 height 8
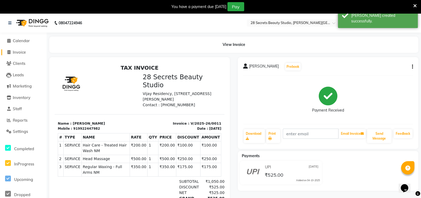
click at [10, 52] on span at bounding box center [9, 52] width 8 height 6
select select "9057"
select select "service"
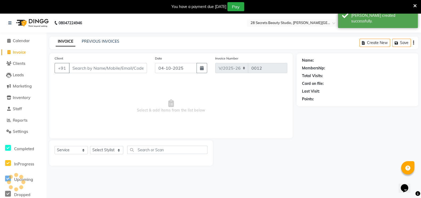
scroll to position [13, 0]
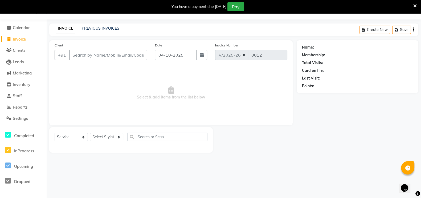
click at [202, 57] on button "button" at bounding box center [201, 55] width 11 height 10
select select "10"
select select "2025"
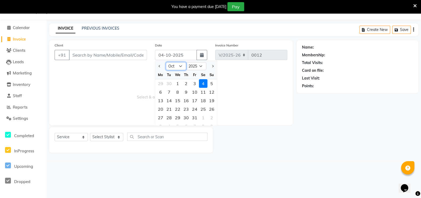
click at [182, 64] on select "Jan Feb Mar Apr May Jun [DATE] Aug Sep Oct Nov Dec" at bounding box center [176, 66] width 20 height 8
select select "7"
click at [166, 62] on select "Jan Feb Mar Apr May Jun [DATE] Aug Sep Oct Nov Dec" at bounding box center [176, 66] width 20 height 8
click at [204, 99] on div "19" at bounding box center [203, 100] width 9 height 9
type input "[DATE]"
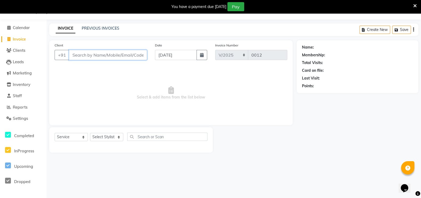
click at [95, 54] on input "Client" at bounding box center [108, 55] width 78 height 10
paste input "8999819750"
click at [104, 55] on input "8999819750" at bounding box center [94, 55] width 51 height 10
click at [105, 55] on input "8999819750" at bounding box center [94, 55] width 51 height 10
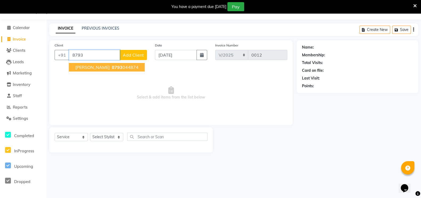
click at [116, 66] on ngb-highlight "8793 044874" at bounding box center [125, 66] width 28 height 5
type input "8793044874"
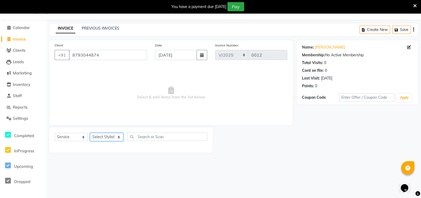
click at [119, 134] on select "Select Stylist [PERSON_NAME] Malaga [GEOGRAPHIC_DATA][PERSON_NAME] [PERSON_NAME…" at bounding box center [106, 137] width 33 height 8
select select "93240"
click at [90, 133] on select "Select Stylist [PERSON_NAME] Malaga [GEOGRAPHIC_DATA][PERSON_NAME] [PERSON_NAME…" at bounding box center [106, 137] width 33 height 8
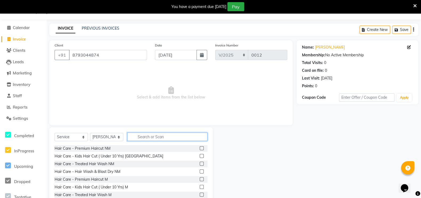
click at [141, 135] on input "text" at bounding box center [167, 136] width 80 height 8
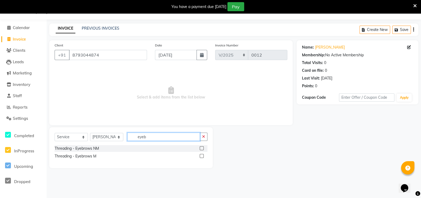
type input "eyeb"
click at [202, 146] on label at bounding box center [202, 148] width 4 height 4
click at [202, 146] on input "checkbox" at bounding box center [201, 147] width 3 height 3
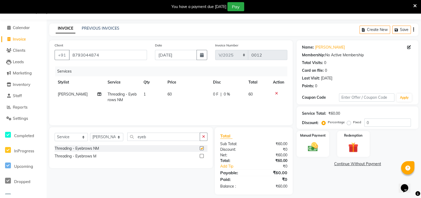
checkbox input "false"
click at [112, 138] on select "Select Stylist [PERSON_NAME] Malaga [GEOGRAPHIC_DATA][PERSON_NAME] [PERSON_NAME…" at bounding box center [106, 137] width 33 height 8
select select "93239"
click at [90, 133] on select "Select Stylist [PERSON_NAME] Malaga [GEOGRAPHIC_DATA][PERSON_NAME] [PERSON_NAME…" at bounding box center [106, 137] width 33 height 8
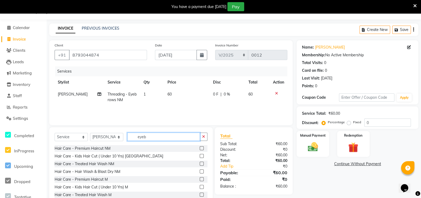
click at [154, 135] on input "eyeb" at bounding box center [163, 136] width 73 height 8
type input "e"
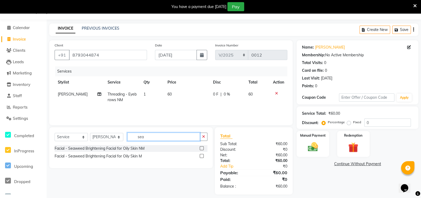
type input "sea"
click at [201, 148] on label at bounding box center [202, 148] width 4 height 4
click at [201, 148] on input "checkbox" at bounding box center [201, 147] width 3 height 3
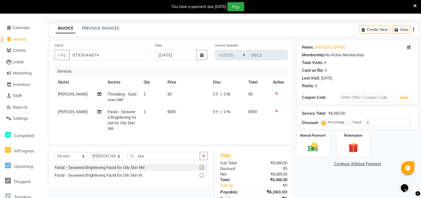
checkbox input "false"
click at [226, 111] on span "0 %" at bounding box center [227, 112] width 6 height 6
select select "93239"
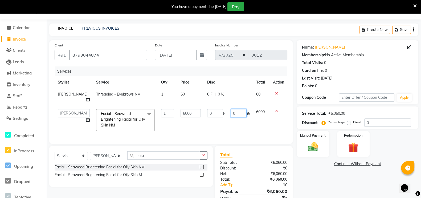
click at [238, 113] on input "0" at bounding box center [239, 113] width 16 height 8
type input "50"
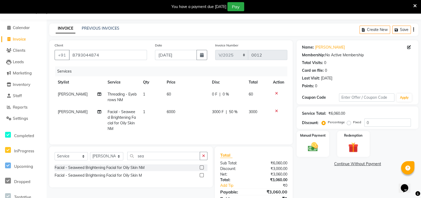
click at [236, 128] on td "3000 F | 50 %" at bounding box center [227, 120] width 37 height 29
select select "93239"
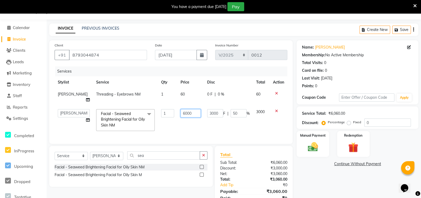
click at [190, 114] on input "6000" at bounding box center [191, 113] width 20 height 8
type input "6"
type input "3500"
click at [236, 126] on td "3000 F | 50 %" at bounding box center [228, 120] width 49 height 28
select select "93239"
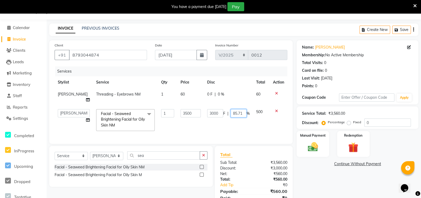
click at [241, 112] on input "85.71" at bounding box center [239, 113] width 16 height 8
type input "8"
type input "50"
click at [241, 126] on td "3000 F | 50 %" at bounding box center [228, 120] width 49 height 28
select select "93239"
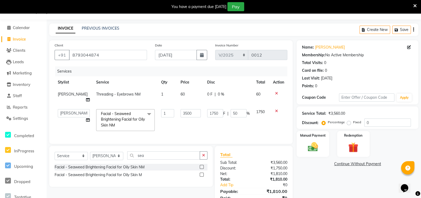
click at [220, 95] on span "0 %" at bounding box center [221, 94] width 6 height 6
select select "93240"
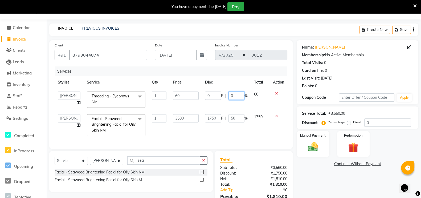
click at [237, 94] on input "0" at bounding box center [236, 95] width 16 height 8
type input "50"
click at [248, 132] on td "1750 F | 50 %" at bounding box center [226, 125] width 49 height 28
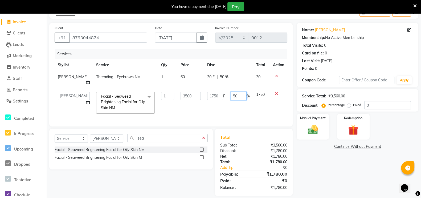
scroll to position [41, 0]
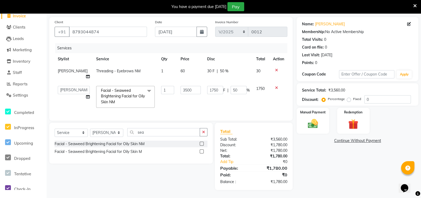
click at [316, 118] on img at bounding box center [313, 123] width 16 height 11
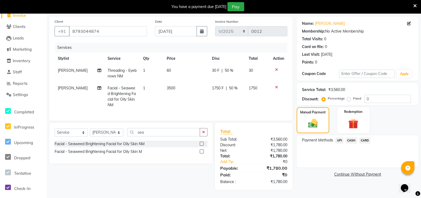
click at [350, 137] on span "CASH" at bounding box center [351, 140] width 11 height 6
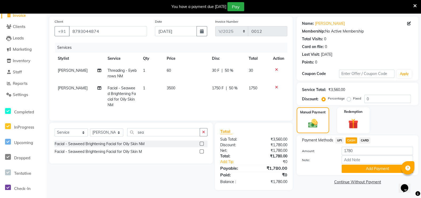
click at [359, 164] on button "Add Payment" at bounding box center [377, 168] width 71 height 8
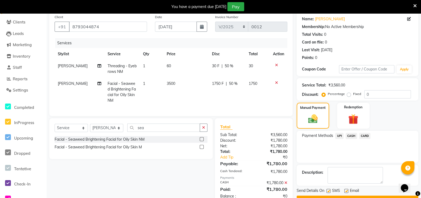
scroll to position [61, 0]
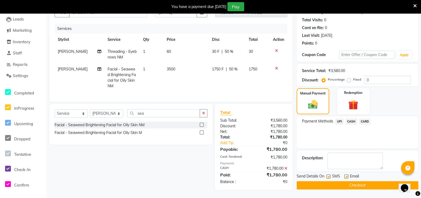
click at [328, 174] on label at bounding box center [328, 176] width 4 height 4
click at [328, 175] on input "checkbox" at bounding box center [327, 176] width 3 height 3
checkbox input "false"
click at [336, 181] on button "Checkout" at bounding box center [358, 185] width 122 height 8
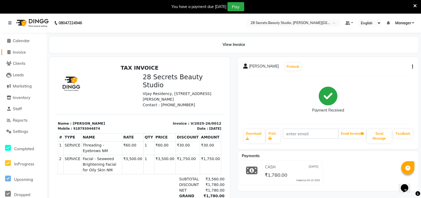
click at [8, 50] on icon at bounding box center [8, 52] width 3 height 4
select select "service"
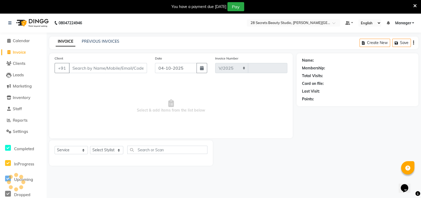
select select "9057"
type input "0013"
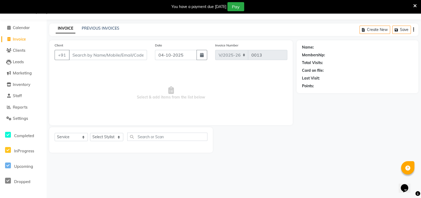
click at [203, 54] on icon "button" at bounding box center [202, 55] width 4 height 4
select select "10"
select select "2025"
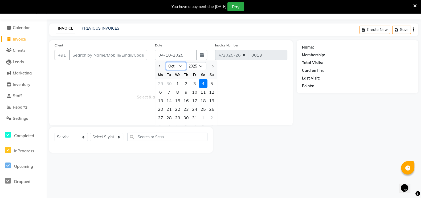
click at [182, 63] on select "Jan Feb Mar Apr May Jun [DATE] Aug Sep Oct Nov Dec" at bounding box center [176, 66] width 20 height 8
select select "7"
click at [166, 62] on select "Jan Feb Mar Apr May Jun [DATE] Aug Sep Oct Nov Dec" at bounding box center [176, 66] width 20 height 8
click at [203, 100] on div "19" at bounding box center [203, 100] width 9 height 9
type input "[DATE]"
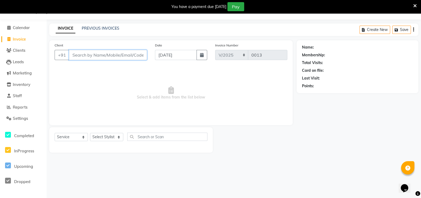
click at [82, 57] on input "Client" at bounding box center [108, 55] width 78 height 10
paste input "9767610410"
click at [108, 56] on input "9767610410" at bounding box center [108, 55] width 78 height 10
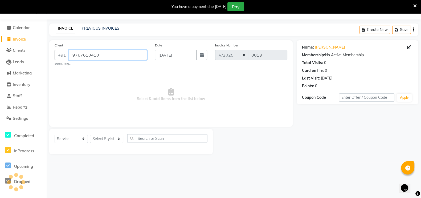
click at [108, 56] on input "9767610410" at bounding box center [108, 55] width 78 height 10
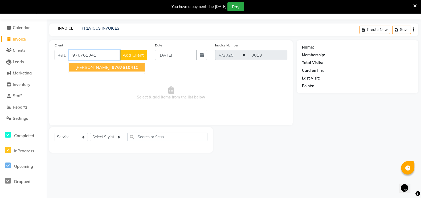
click at [120, 69] on span "976761041" at bounding box center [124, 66] width 24 height 5
type input "9767610410"
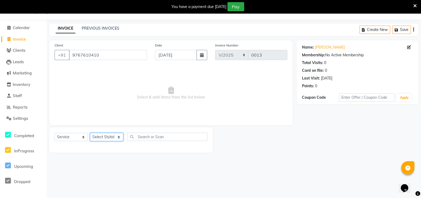
click at [117, 135] on select "Select Stylist [PERSON_NAME] Malaga [GEOGRAPHIC_DATA][PERSON_NAME] [PERSON_NAME…" at bounding box center [106, 137] width 33 height 8
click at [120, 138] on select "Select Stylist [PERSON_NAME] Malaga [GEOGRAPHIC_DATA][PERSON_NAME] [PERSON_NAME…" at bounding box center [106, 137] width 33 height 8
select select "93238"
click at [90, 133] on select "Select Stylist [PERSON_NAME] Malaga [GEOGRAPHIC_DATA][PERSON_NAME] [PERSON_NAME…" at bounding box center [106, 137] width 33 height 8
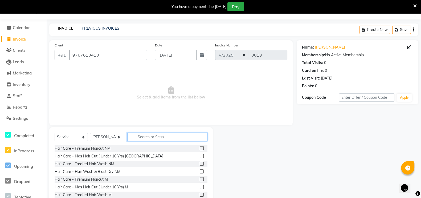
click at [148, 135] on input "text" at bounding box center [167, 136] width 80 height 8
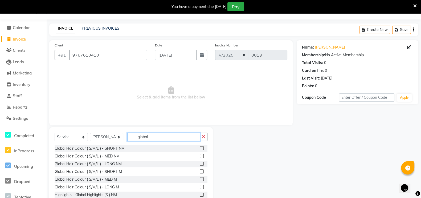
type input "global"
click at [200, 148] on label at bounding box center [202, 148] width 4 height 4
click at [200, 148] on input "checkbox" at bounding box center [201, 147] width 3 height 3
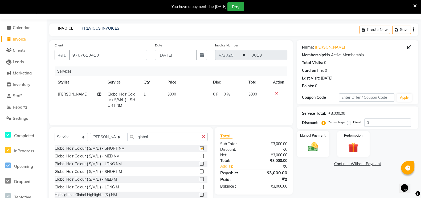
checkbox input "false"
click at [276, 92] on icon at bounding box center [276, 93] width 3 height 4
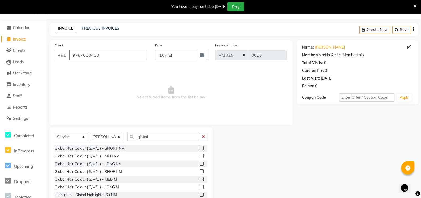
click at [200, 164] on label at bounding box center [202, 163] width 4 height 4
click at [200, 164] on input "checkbox" at bounding box center [201, 163] width 3 height 3
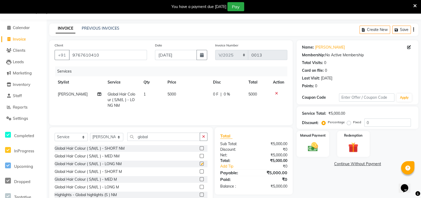
checkbox input "false"
click at [155, 135] on input "global" at bounding box center [163, 136] width 73 height 8
type input "g"
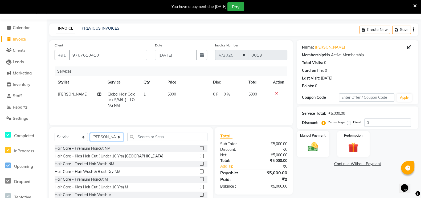
click at [119, 138] on select "Select Stylist [PERSON_NAME] Malaga [GEOGRAPHIC_DATA][PERSON_NAME] [PERSON_NAME…" at bounding box center [106, 137] width 33 height 8
select select "93240"
click at [90, 134] on select "Select Stylist [PERSON_NAME] Malaga [GEOGRAPHIC_DATA][PERSON_NAME] [PERSON_NAME…" at bounding box center [106, 137] width 33 height 8
click at [149, 137] on input "text" at bounding box center [167, 136] width 80 height 8
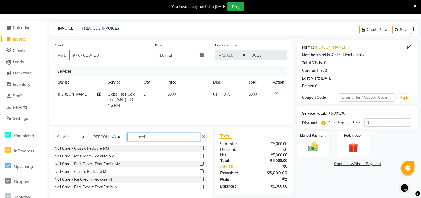
type input "pedi"
click at [202, 178] on label at bounding box center [202, 179] width 4 height 4
click at [202, 178] on input "checkbox" at bounding box center [201, 178] width 3 height 3
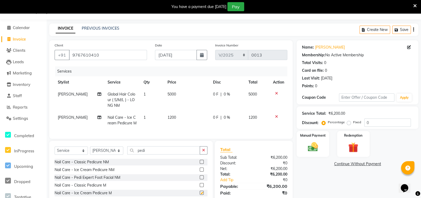
checkbox input "false"
click at [275, 116] on icon at bounding box center [276, 116] width 3 height 4
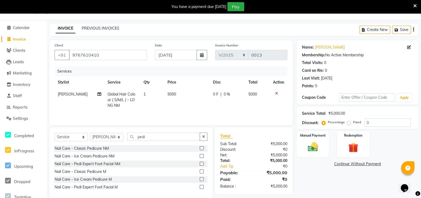
click at [202, 149] on label at bounding box center [202, 148] width 4 height 4
click at [202, 149] on input "checkbox" at bounding box center [201, 147] width 3 height 3
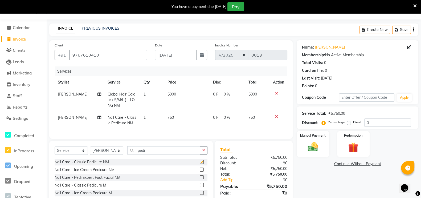
checkbox input "false"
click at [278, 116] on div at bounding box center [278, 116] width 11 height 4
click at [276, 118] on icon at bounding box center [276, 116] width 3 height 4
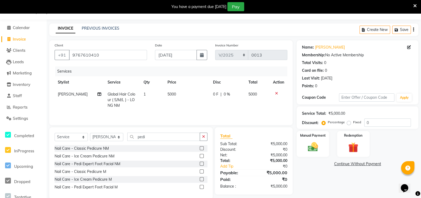
click at [202, 155] on label at bounding box center [202, 156] width 4 height 4
click at [202, 155] on input "checkbox" at bounding box center [201, 155] width 3 height 3
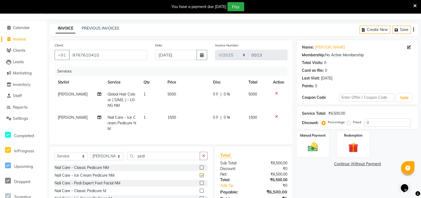
checkbox input "false"
click at [276, 114] on icon at bounding box center [276, 116] width 3 height 4
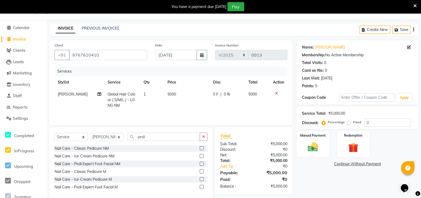
click at [201, 171] on label at bounding box center [202, 171] width 4 height 4
click at [201, 171] on input "checkbox" at bounding box center [201, 171] width 3 height 3
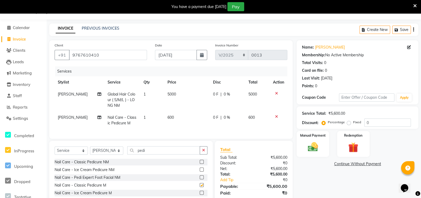
checkbox input "false"
click at [276, 117] on icon at bounding box center [276, 116] width 3 height 4
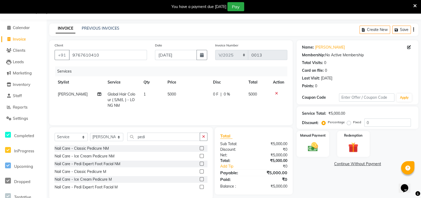
click at [201, 187] on label at bounding box center [202, 187] width 4 height 4
click at [201, 187] on input "checkbox" at bounding box center [201, 186] width 3 height 3
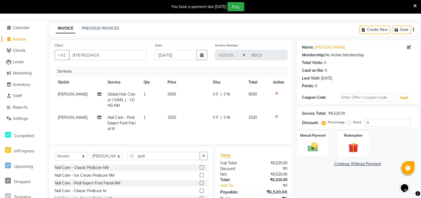
checkbox input "false"
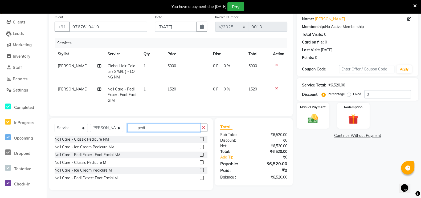
click at [159, 127] on input "pedi" at bounding box center [163, 127] width 73 height 8
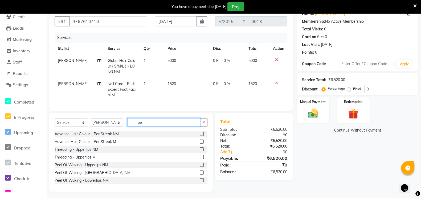
type input "p"
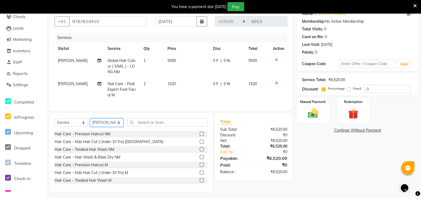
click at [121, 126] on select "Select Stylist [PERSON_NAME] Malaga [GEOGRAPHIC_DATA][PERSON_NAME] [PERSON_NAME…" at bounding box center [106, 122] width 33 height 8
click at [147, 126] on input "text" at bounding box center [167, 122] width 80 height 8
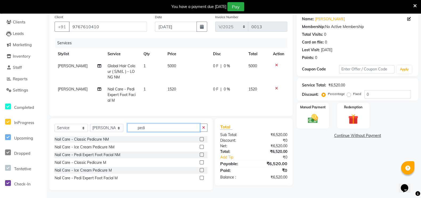
type input "pedi"
click at [199, 146] on div "Nail Care - Ice Cream Pedicure NM" at bounding box center [131, 147] width 153 height 7
click at [201, 146] on label at bounding box center [202, 147] width 4 height 4
click at [201, 146] on input "checkbox" at bounding box center [201, 146] width 3 height 3
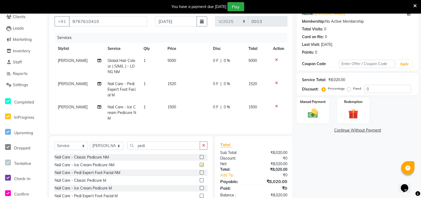
checkbox input "false"
click at [153, 149] on input "pedi" at bounding box center [163, 145] width 73 height 8
type input "p"
click at [118, 150] on select "Select Stylist [PERSON_NAME] Malaga [GEOGRAPHIC_DATA][PERSON_NAME] [PERSON_NAME…" at bounding box center [106, 145] width 33 height 8
select select "93239"
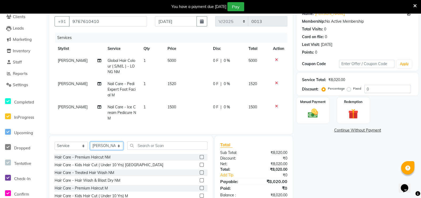
click at [90, 147] on select "Select Stylist [PERSON_NAME] Malaga [GEOGRAPHIC_DATA][PERSON_NAME] [PERSON_NAME…" at bounding box center [106, 145] width 33 height 8
click at [144, 149] on input "text" at bounding box center [167, 145] width 80 height 8
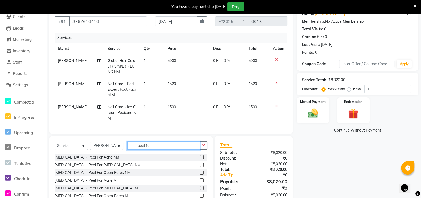
type input "peel for"
click at [201, 159] on label at bounding box center [202, 157] width 4 height 4
click at [201, 159] on input "checkbox" at bounding box center [201, 156] width 3 height 3
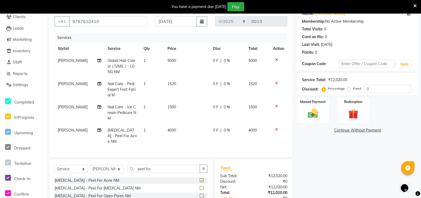
checkbox input "false"
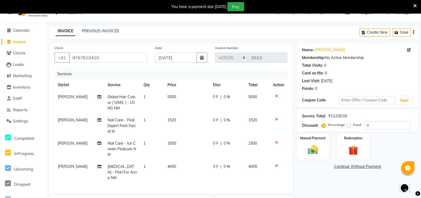
scroll to position [0, 0]
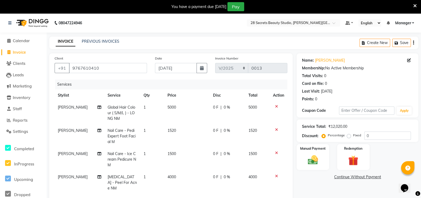
click at [224, 108] on span "0 %" at bounding box center [227, 107] width 6 height 6
select select "93238"
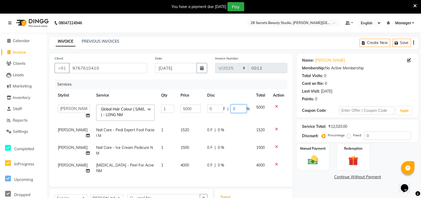
click at [235, 109] on input "0" at bounding box center [239, 108] width 16 height 8
type input "50"
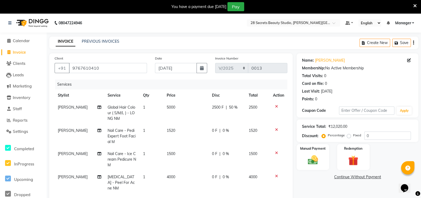
click at [233, 138] on td "0 F | 0 %" at bounding box center [227, 135] width 37 height 23
select select "93240"
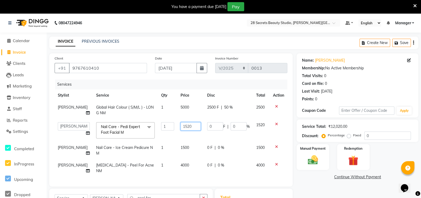
click at [189, 126] on input "1520" at bounding box center [191, 126] width 20 height 8
type input "1"
type input "3"
type input "2000"
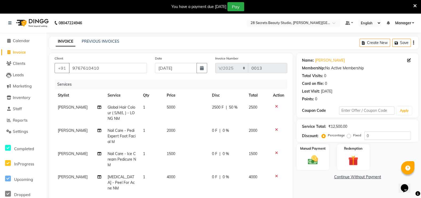
click at [226, 131] on span "0 %" at bounding box center [226, 131] width 6 height 6
select select "93240"
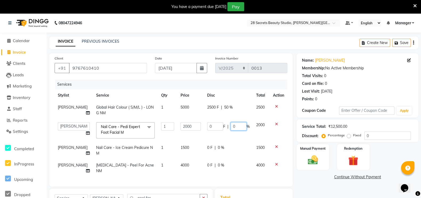
click at [234, 127] on input "0" at bounding box center [239, 126] width 16 height 8
type input "50"
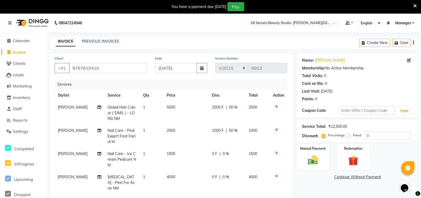
click at [233, 140] on td "1000 F | 50 %" at bounding box center [227, 135] width 37 height 23
select select "93240"
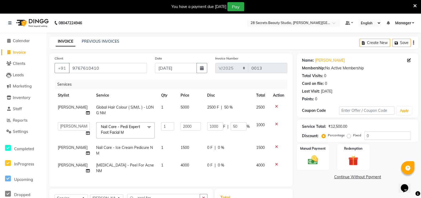
click at [181, 147] on span "1500" at bounding box center [185, 147] width 9 height 5
select select "93240"
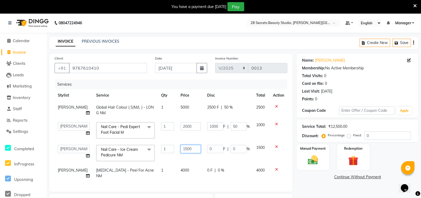
click at [188, 150] on input "1500" at bounding box center [191, 149] width 20 height 8
type input "1000"
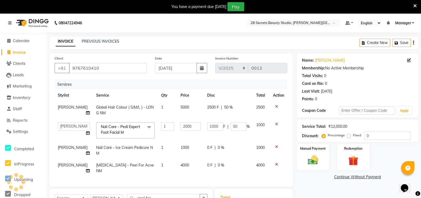
click at [219, 148] on span "0 %" at bounding box center [221, 148] width 6 height 6
select select "93240"
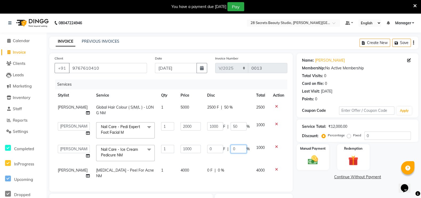
click at [240, 148] on input "0" at bounding box center [239, 149] width 16 height 8
type input "50"
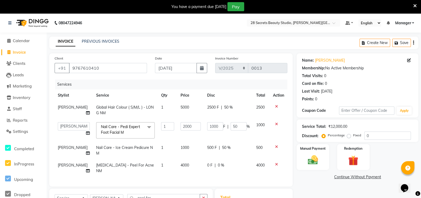
click at [239, 172] on td "0 F | 0 %" at bounding box center [228, 168] width 49 height 18
select select "93239"
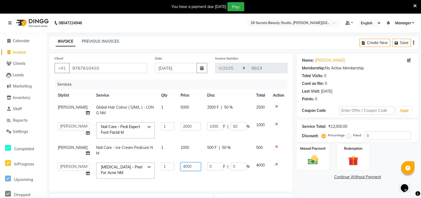
click at [191, 166] on input "4000" at bounding box center [191, 166] width 20 height 8
type input "4500"
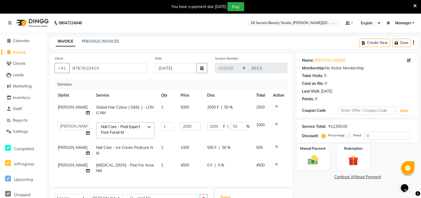
click at [220, 165] on span "0 %" at bounding box center [221, 165] width 6 height 6
select select "93239"
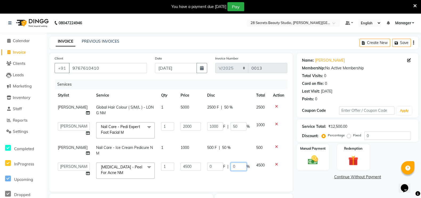
click at [238, 165] on input "0" at bounding box center [239, 166] width 16 height 8
type input "50"
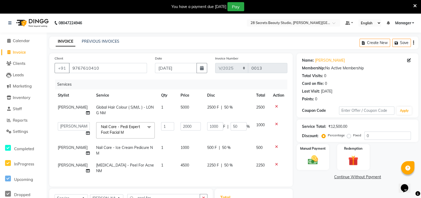
click at [256, 172] on td "2250" at bounding box center [261, 168] width 17 height 18
select select "93239"
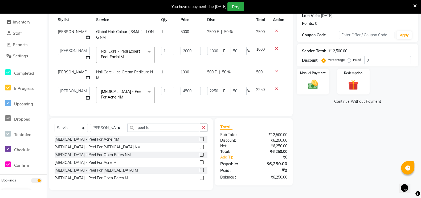
click at [306, 71] on div "Manual Payment" at bounding box center [313, 81] width 32 height 26
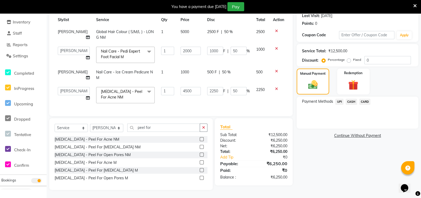
click at [341, 99] on span "UPI" at bounding box center [339, 102] width 8 height 6
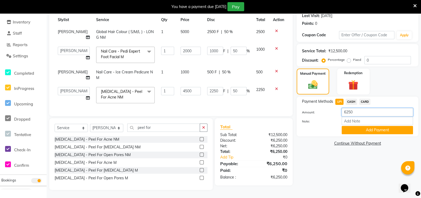
click at [359, 108] on input "6250" at bounding box center [377, 112] width 71 height 8
type input "6"
type input "5750"
click at [369, 126] on button "Add Payment" at bounding box center [377, 130] width 71 height 8
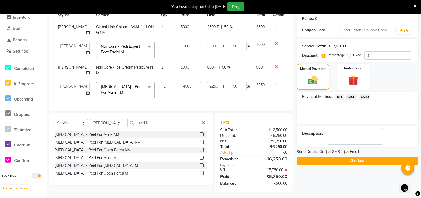
click at [351, 96] on span "CASH" at bounding box center [351, 97] width 11 height 6
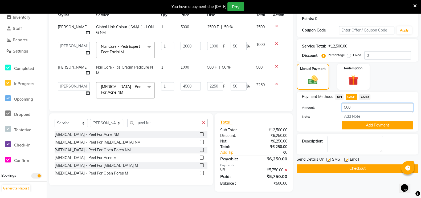
click at [354, 107] on input "500" at bounding box center [377, 107] width 71 height 8
click at [366, 122] on button "Add Payment" at bounding box center [377, 125] width 71 height 8
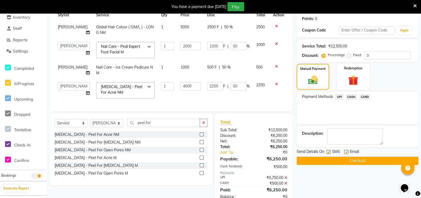
click at [326, 150] on label at bounding box center [328, 152] width 4 height 4
click at [326, 150] on input "checkbox" at bounding box center [327, 151] width 3 height 3
checkbox input "false"
click at [342, 159] on button "Checkout" at bounding box center [358, 160] width 122 height 8
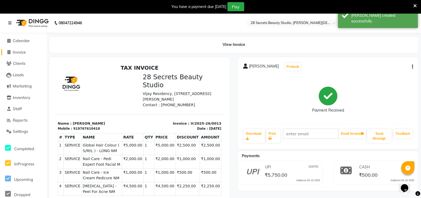
click at [8, 51] on icon at bounding box center [8, 52] width 3 height 4
select select "service"
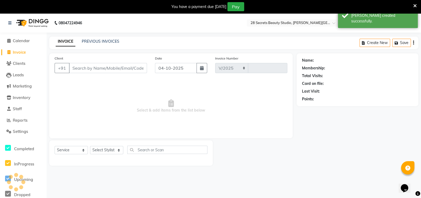
select select "9057"
type input "0014"
